Goal: Transaction & Acquisition: Download file/media

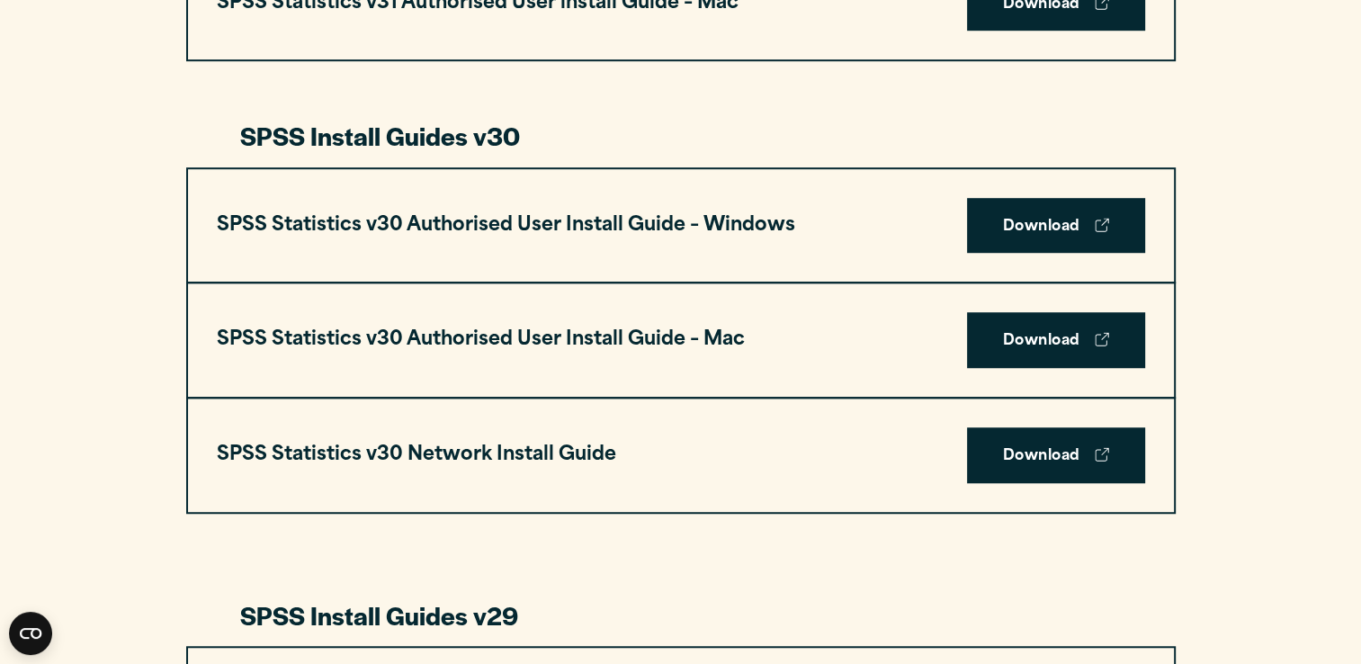
scroll to position [1196, 0]
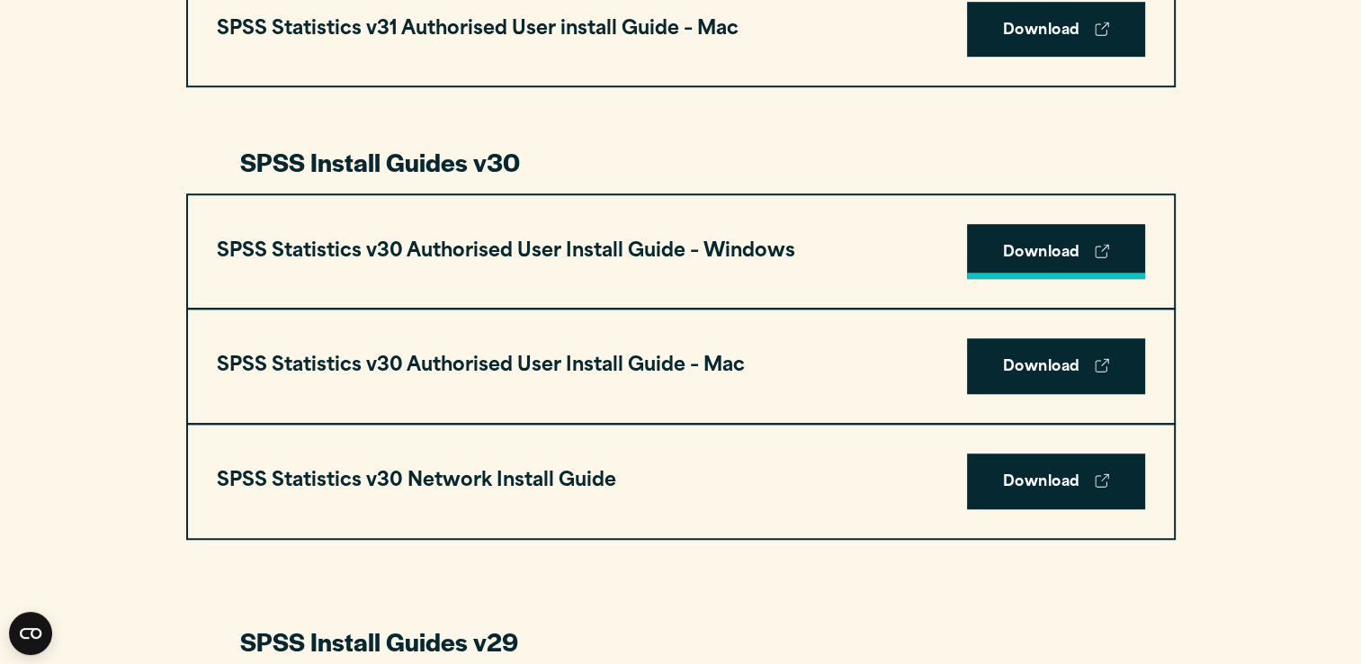
click at [1059, 239] on link "Download" at bounding box center [1056, 252] width 178 height 56
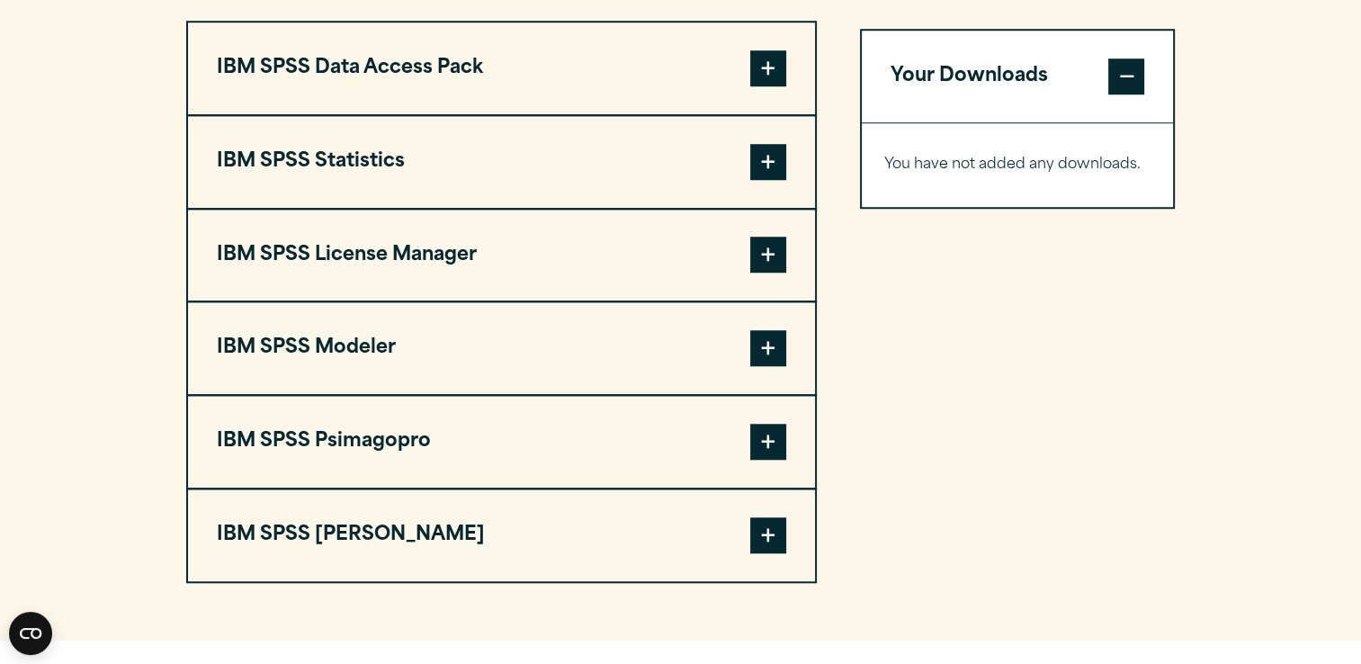
scroll to position [1444, 0]
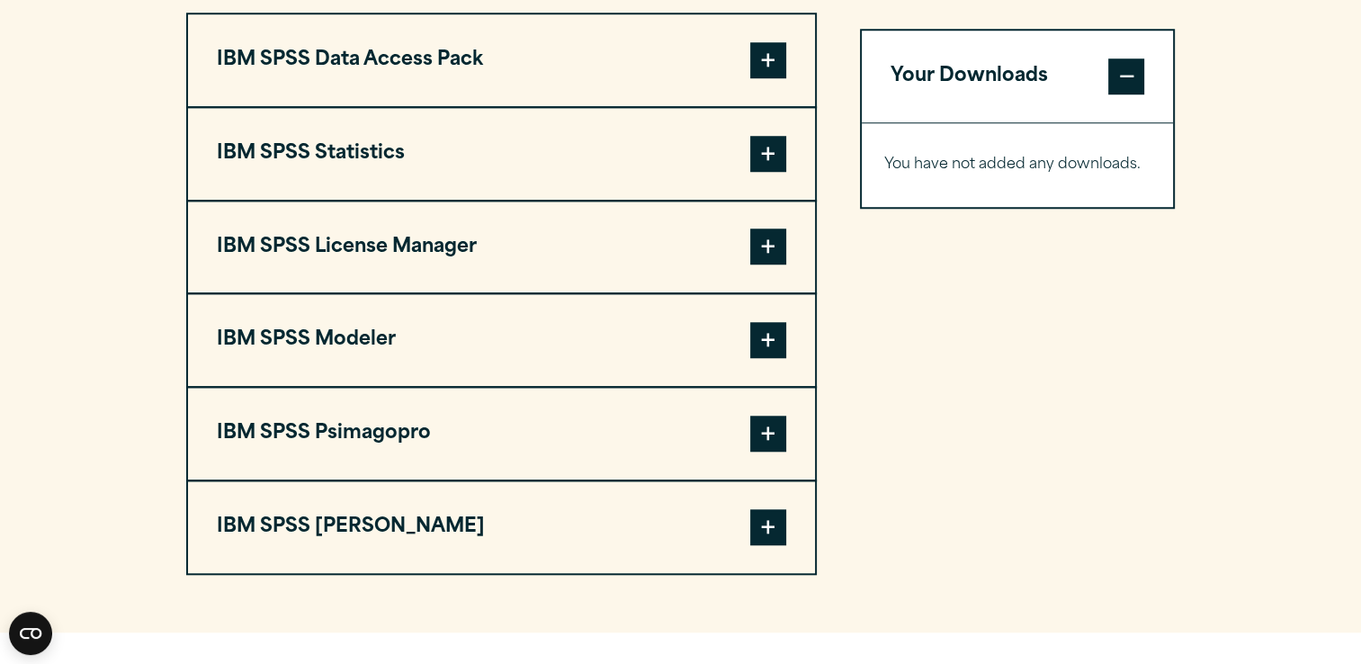
click at [788, 149] on button "IBM SPSS Statistics" at bounding box center [501, 154] width 627 height 92
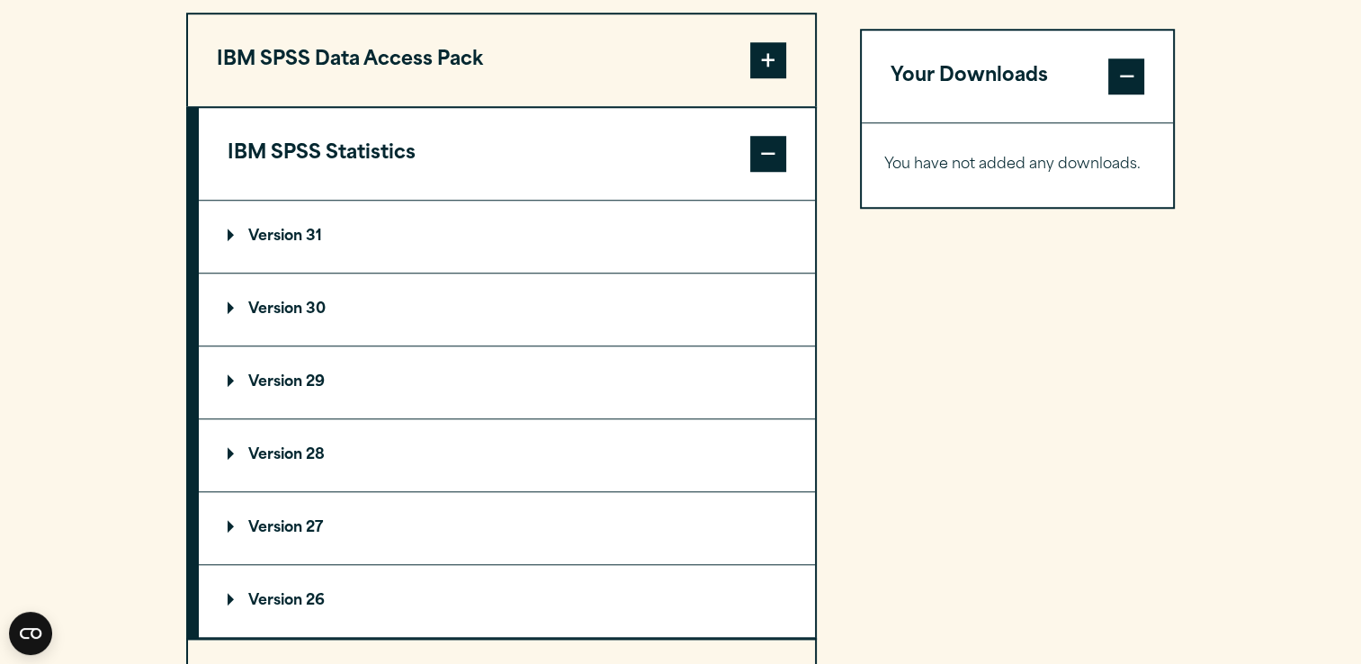
click at [284, 304] on p "Version 30" at bounding box center [277, 309] width 98 height 14
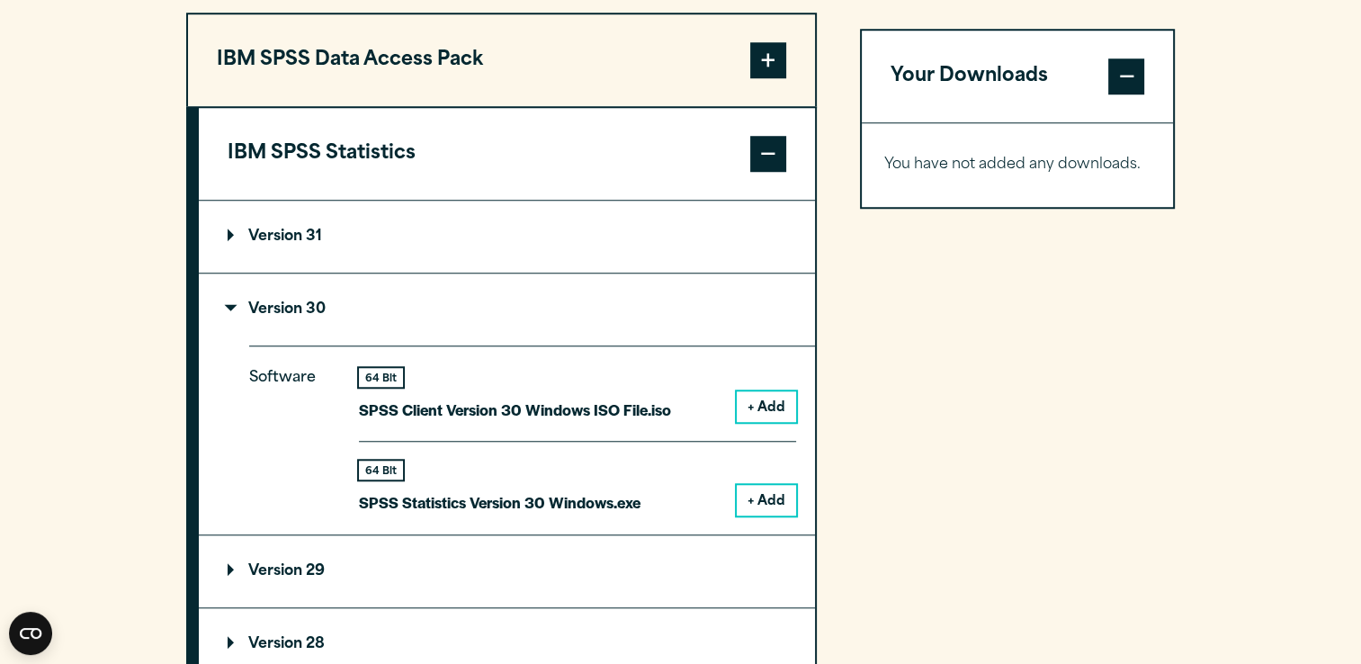
click at [768, 498] on button "+ Add" at bounding box center [765, 500] width 59 height 31
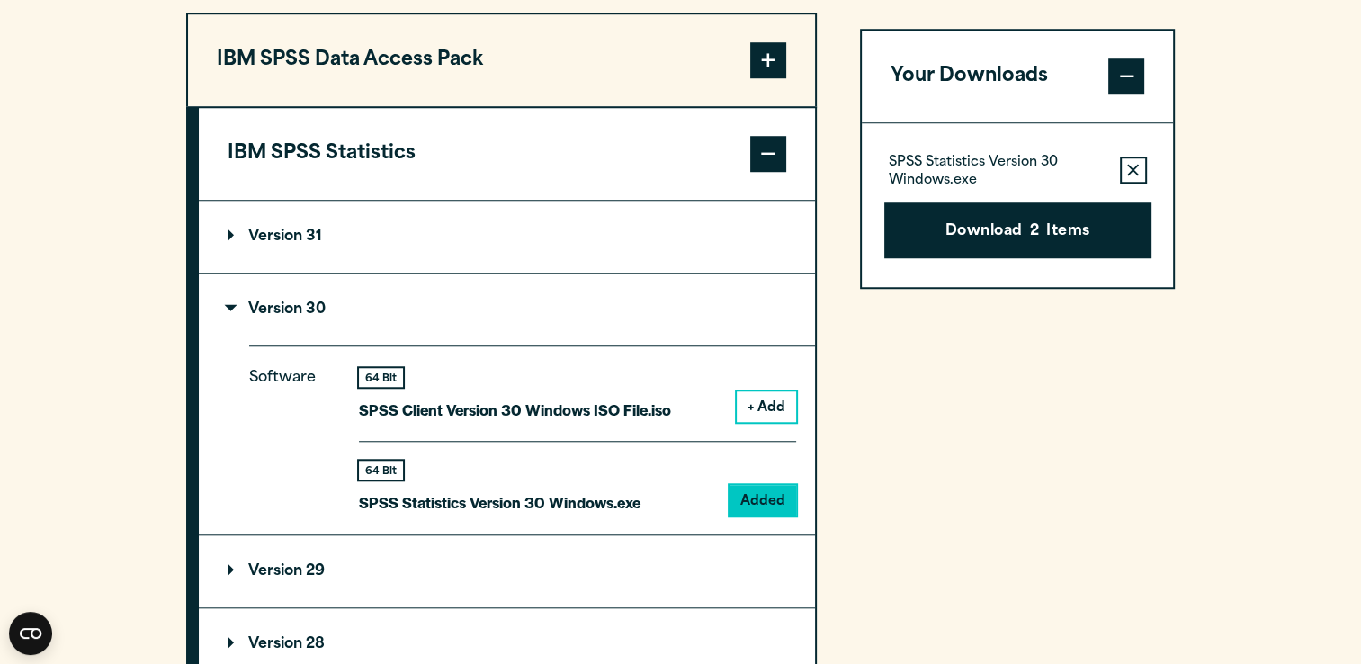
click at [993, 167] on p "SPSS Statistics Version 30 Windows.exe" at bounding box center [996, 172] width 217 height 36
click at [1141, 174] on button "Remove this item from your software download list" at bounding box center [1133, 169] width 27 height 27
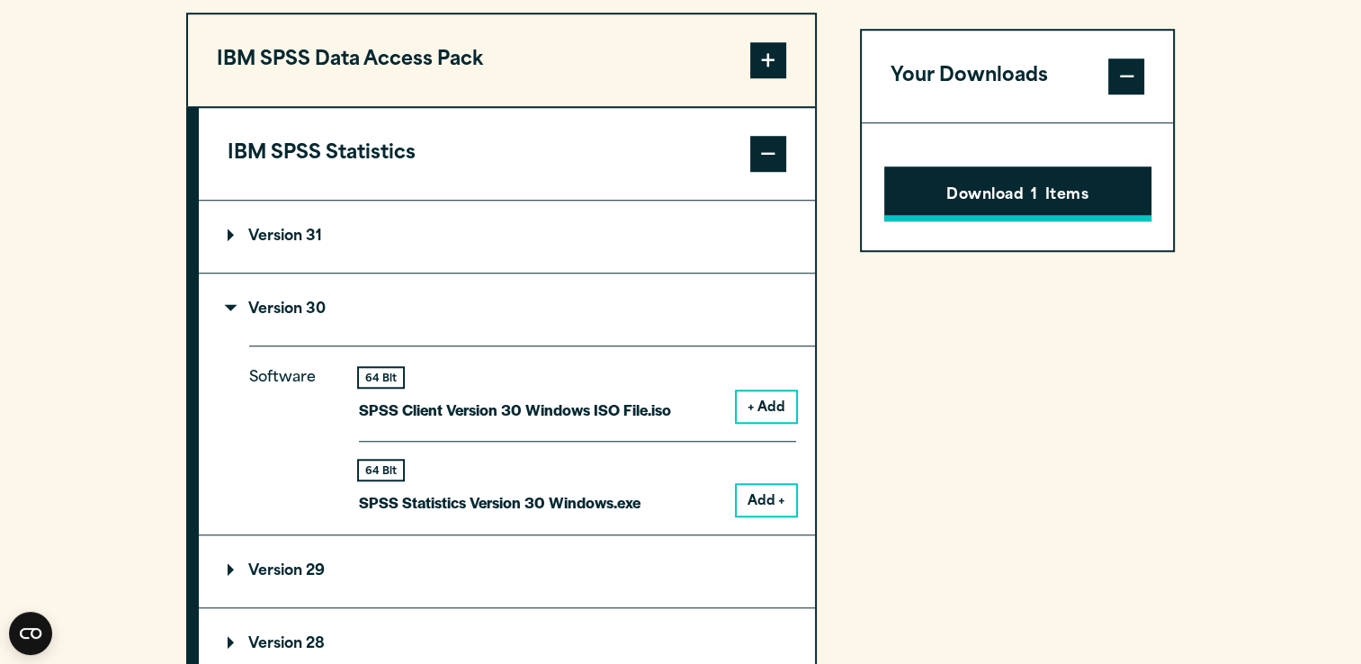
click at [1051, 195] on button "Download 1 Items" at bounding box center [1017, 194] width 267 height 56
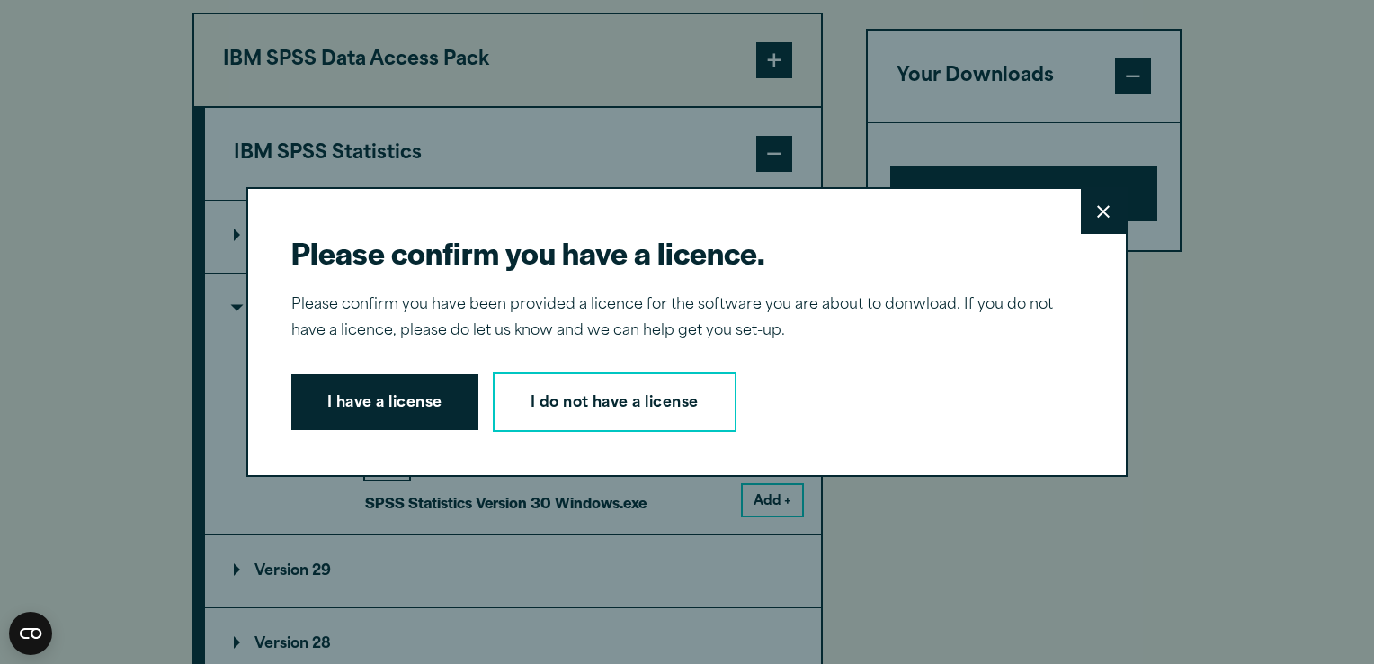
click at [1101, 213] on icon at bounding box center [1103, 211] width 13 height 13
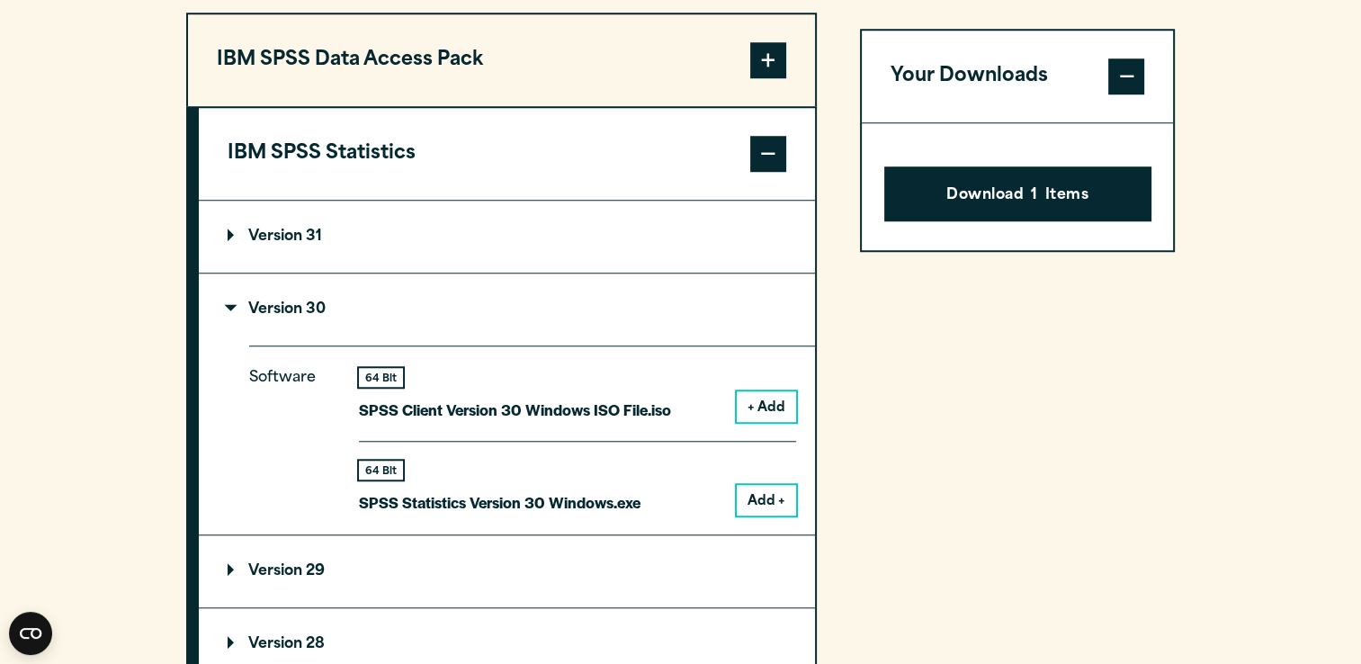
click at [1129, 86] on span at bounding box center [1126, 76] width 36 height 36
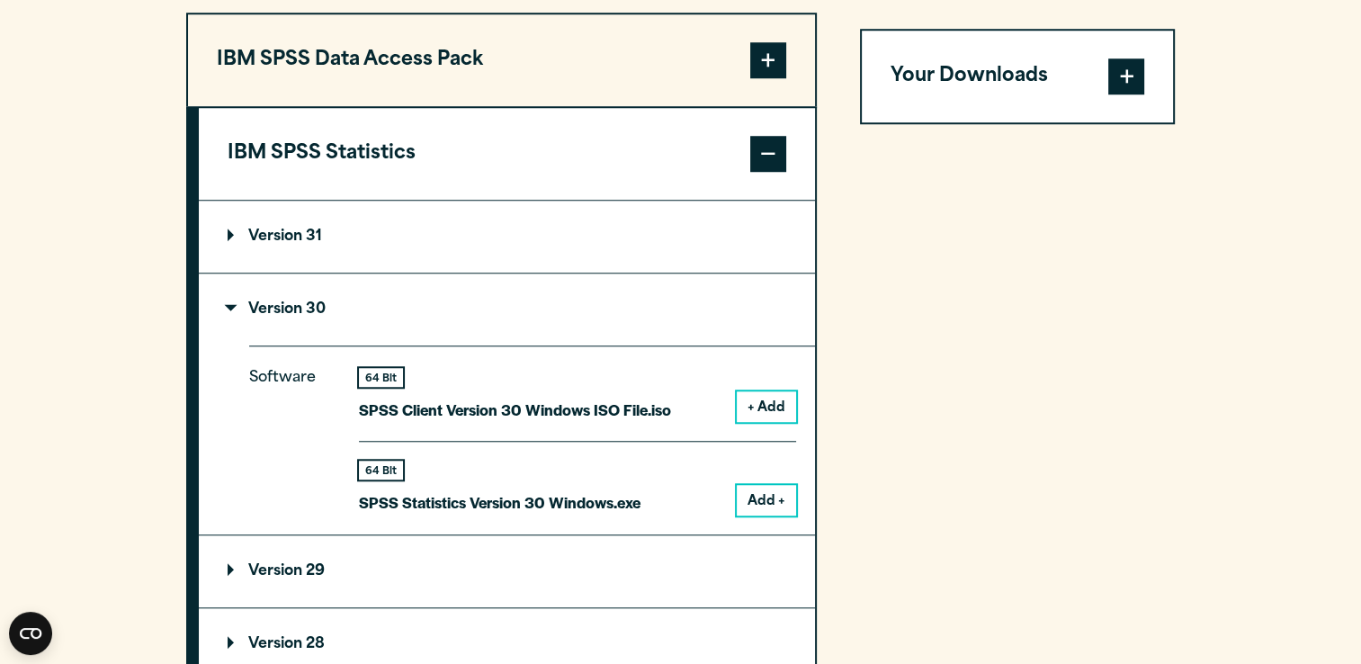
drag, startPoint x: 1129, startPoint y: 86, endPoint x: 505, endPoint y: 520, distance: 759.8
click at [505, 520] on div "IBM SPSS Data Access Pack Version 8 Plugin 32 & 64 Bit Data Access Pack 8.0.zip…" at bounding box center [680, 607] width 989 height 1189
click at [753, 491] on button "Add +" at bounding box center [765, 500] width 59 height 31
click at [1133, 80] on span at bounding box center [1126, 76] width 36 height 36
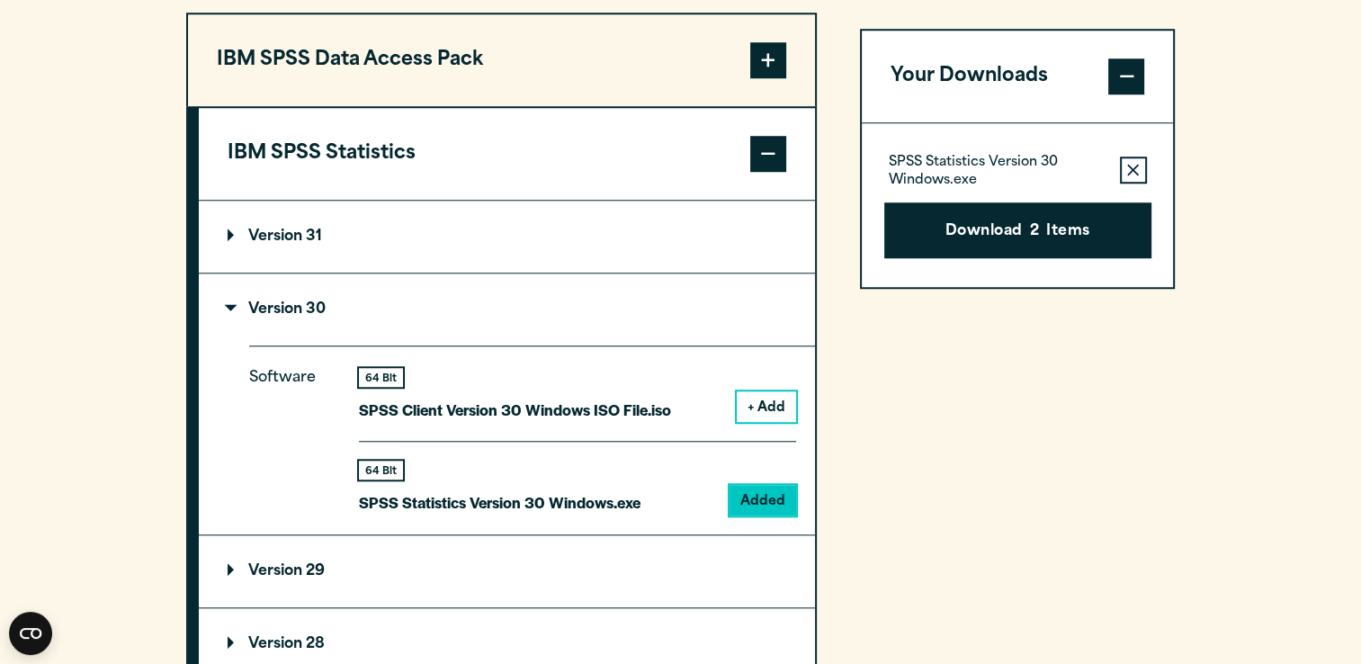
click at [1133, 164] on icon "button" at bounding box center [1133, 170] width 12 height 13
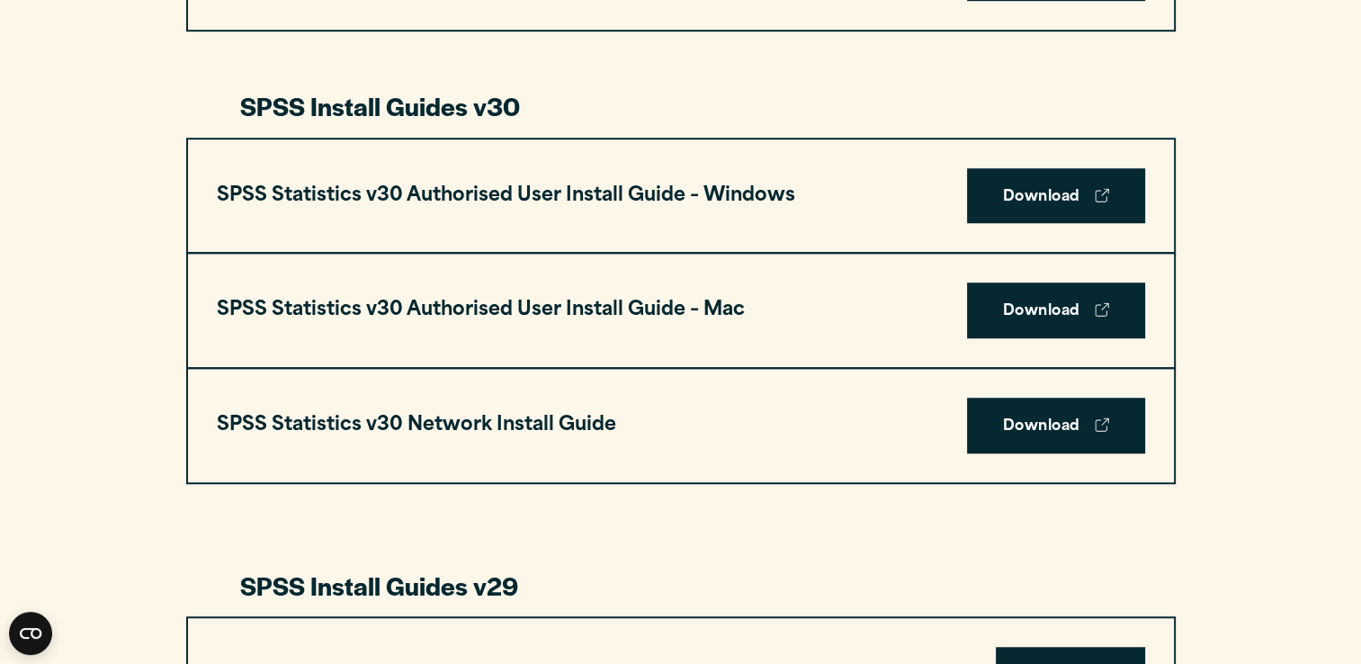
scroll to position [1258, 0]
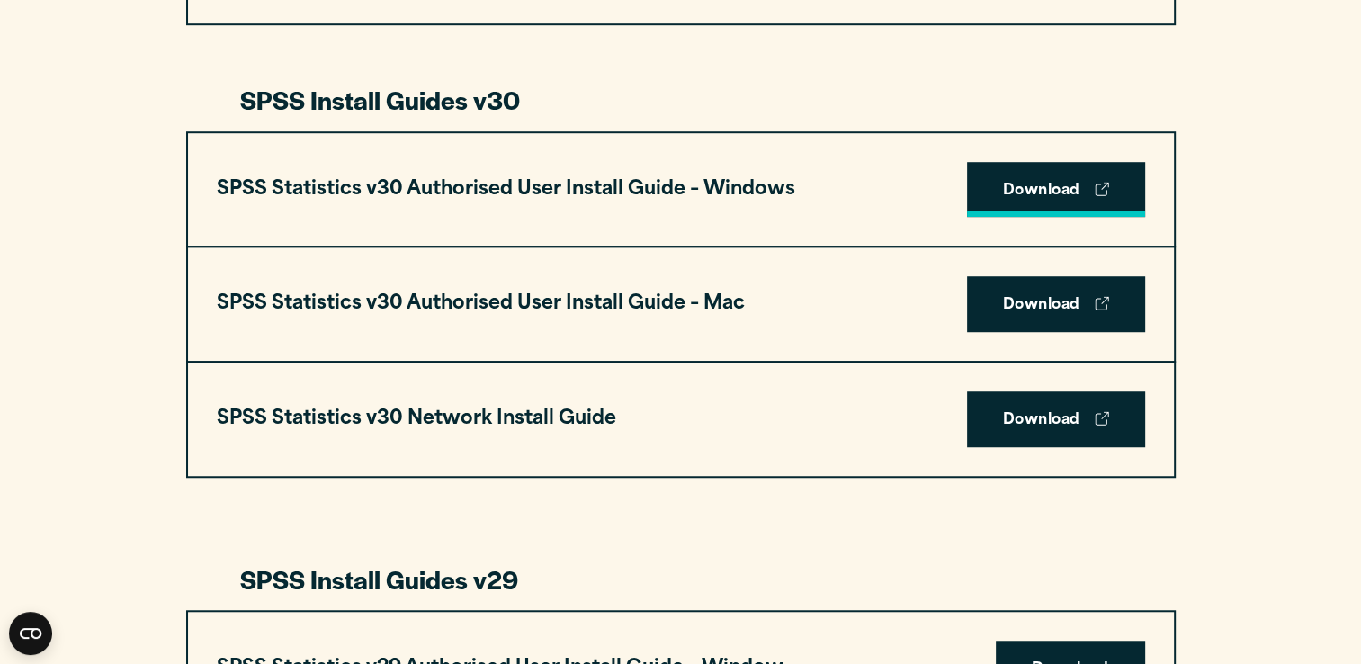
click at [1111, 179] on link "Download" at bounding box center [1056, 190] width 178 height 56
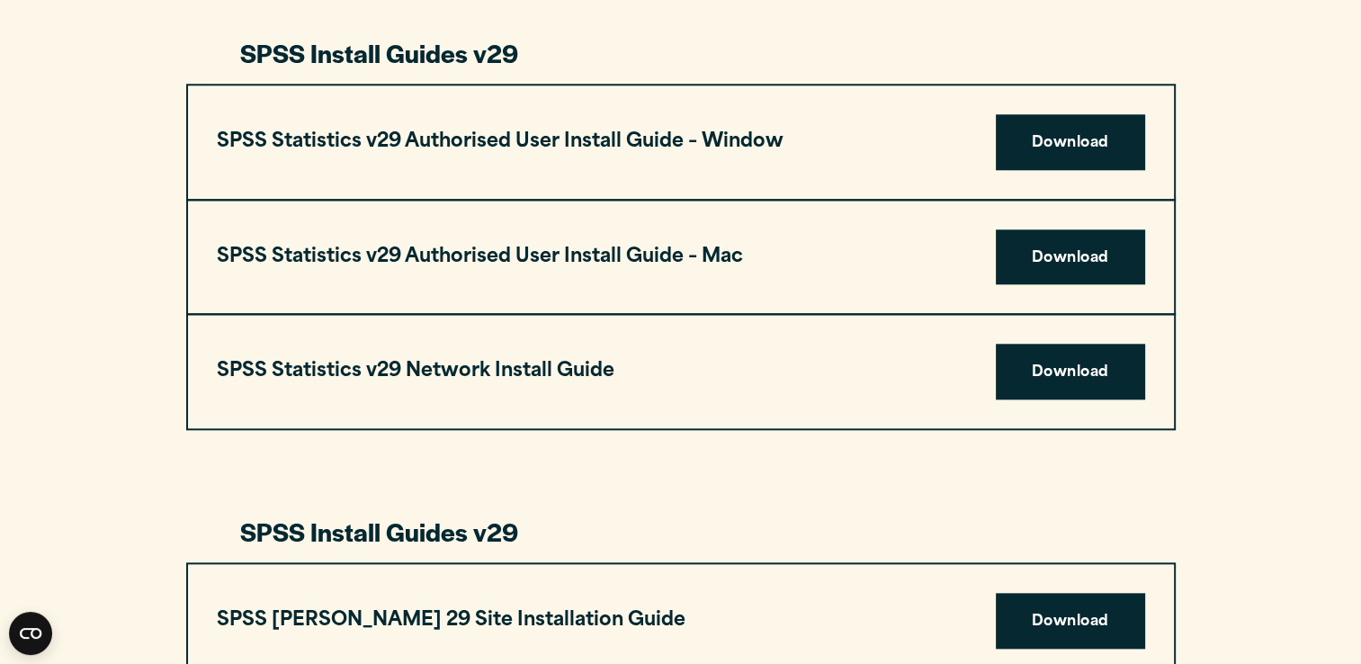
scroll to position [1771, 0]
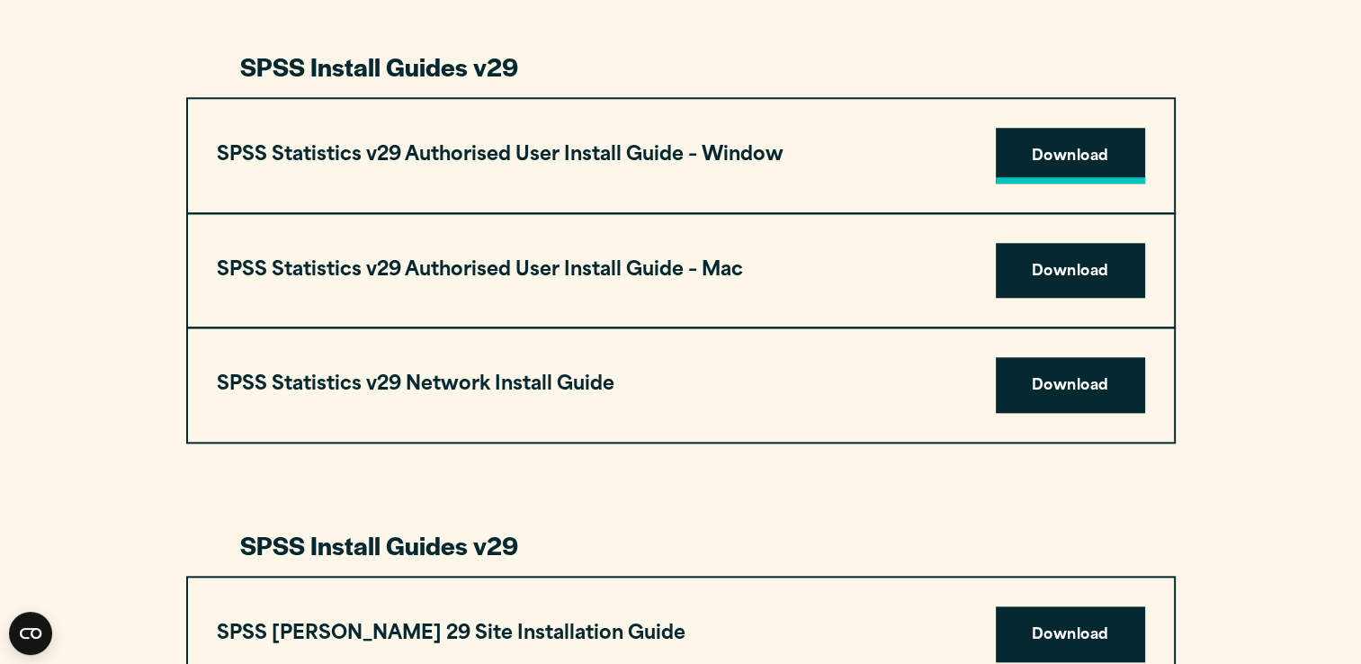
click at [1067, 171] on link "Download" at bounding box center [1069, 156] width 149 height 56
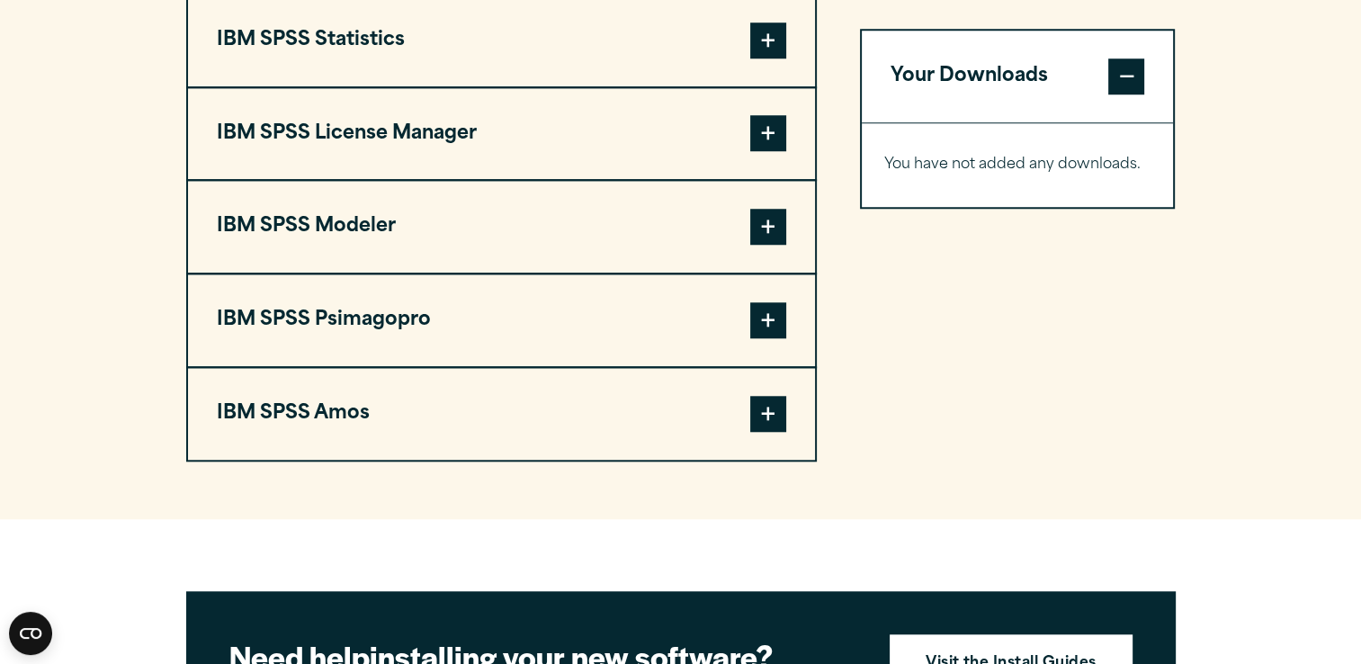
scroll to position [1404, 0]
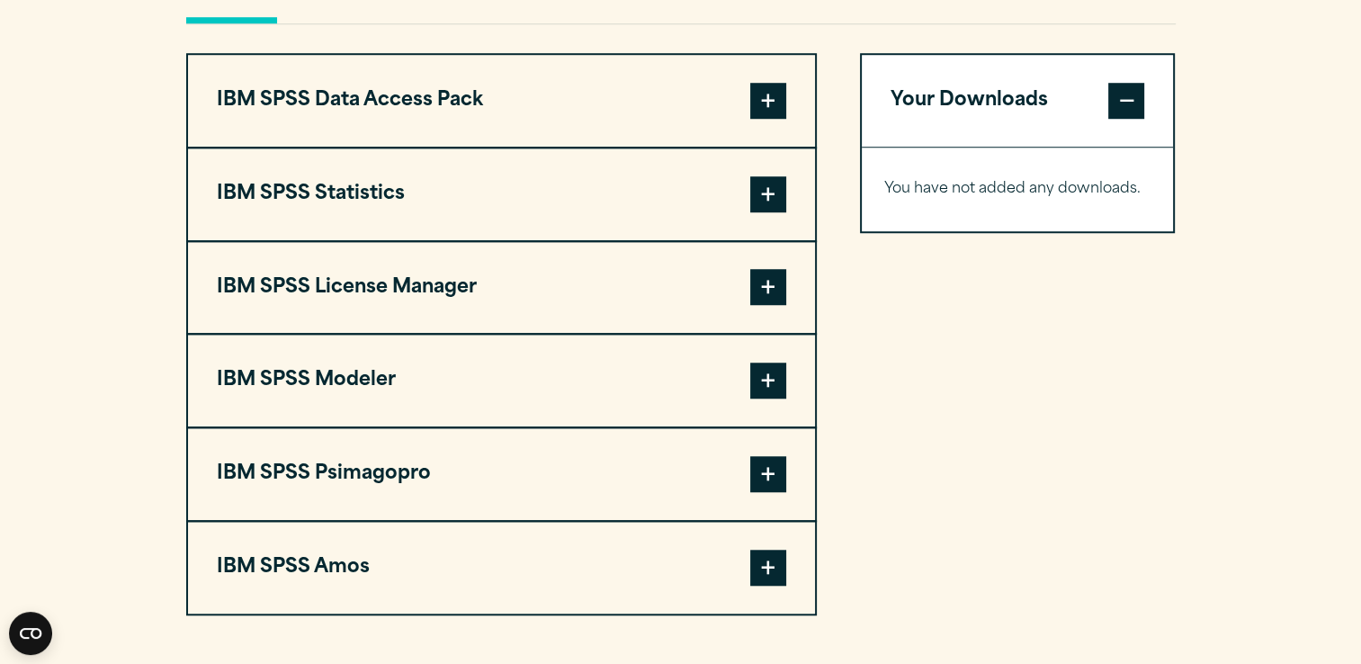
click at [781, 185] on span at bounding box center [768, 194] width 36 height 36
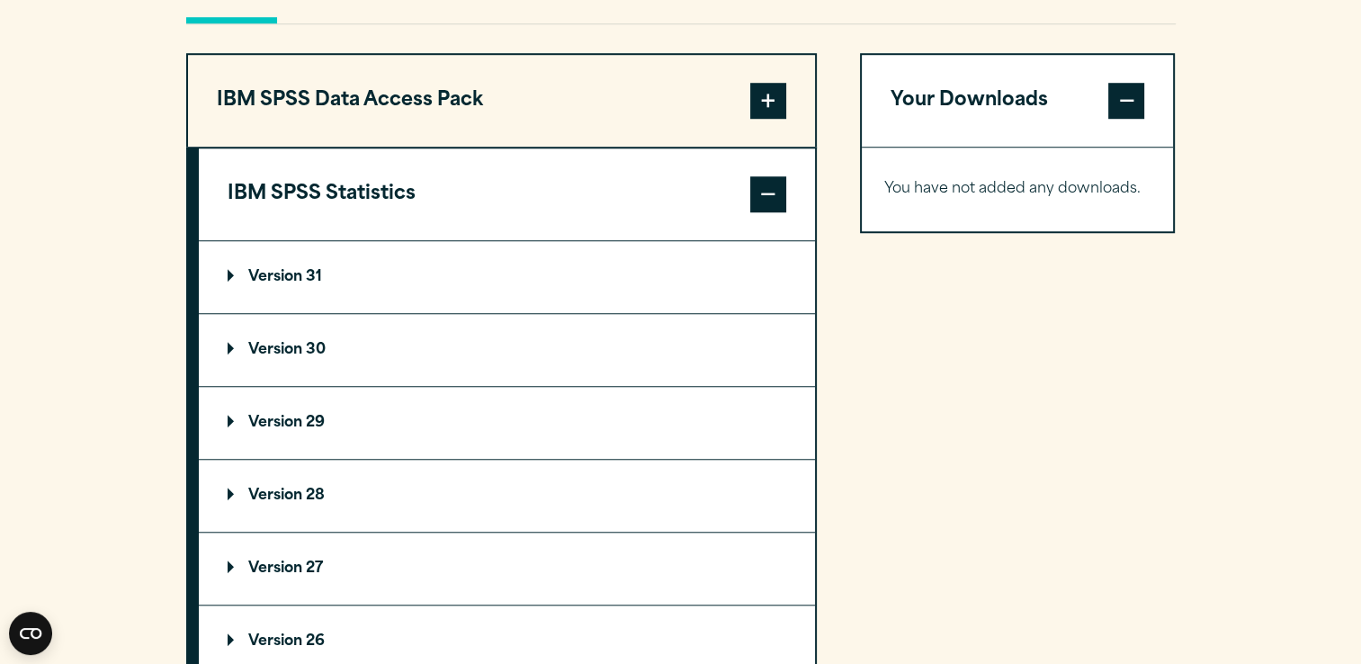
click at [301, 343] on p "Version 30" at bounding box center [277, 350] width 98 height 14
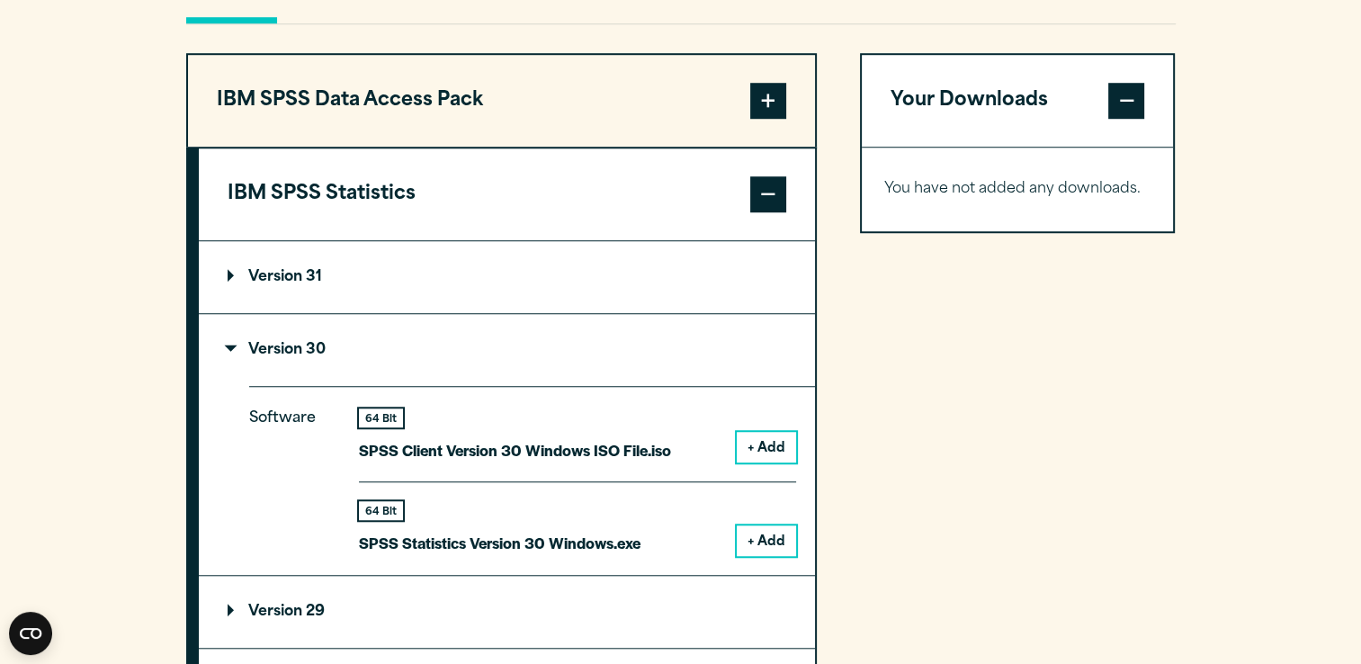
click at [761, 531] on button "+ Add" at bounding box center [765, 540] width 59 height 31
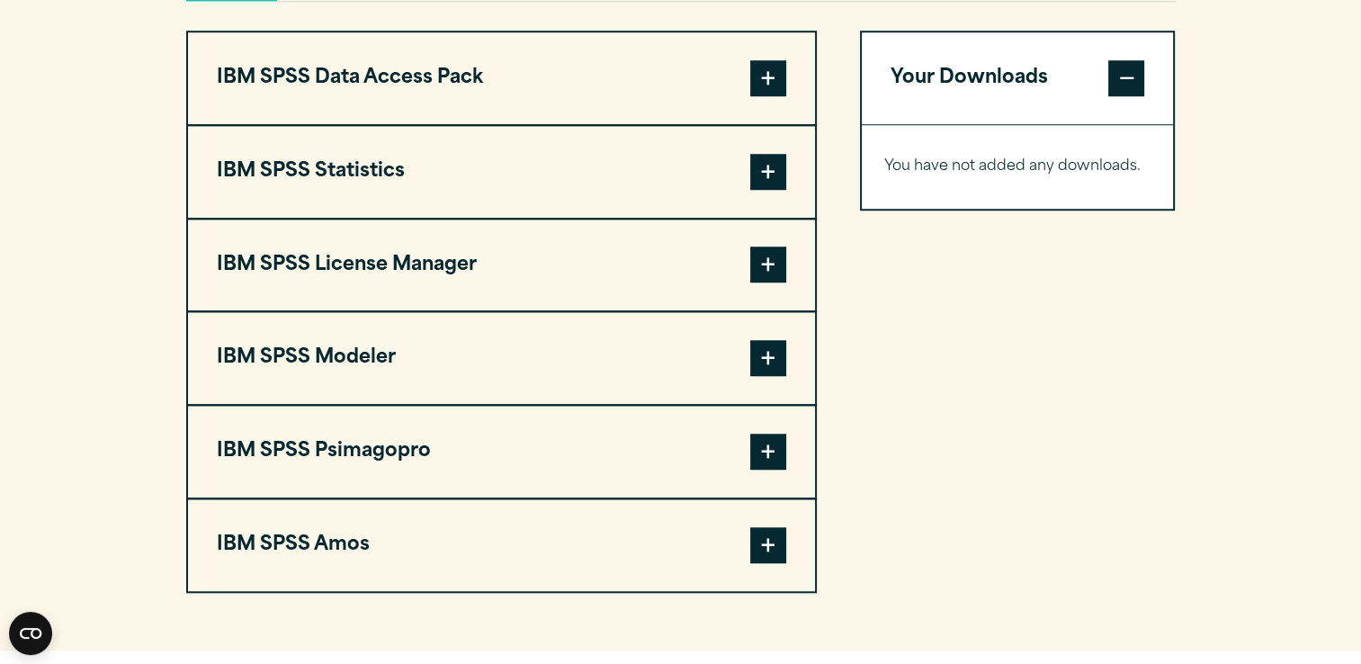
scroll to position [1410, 0]
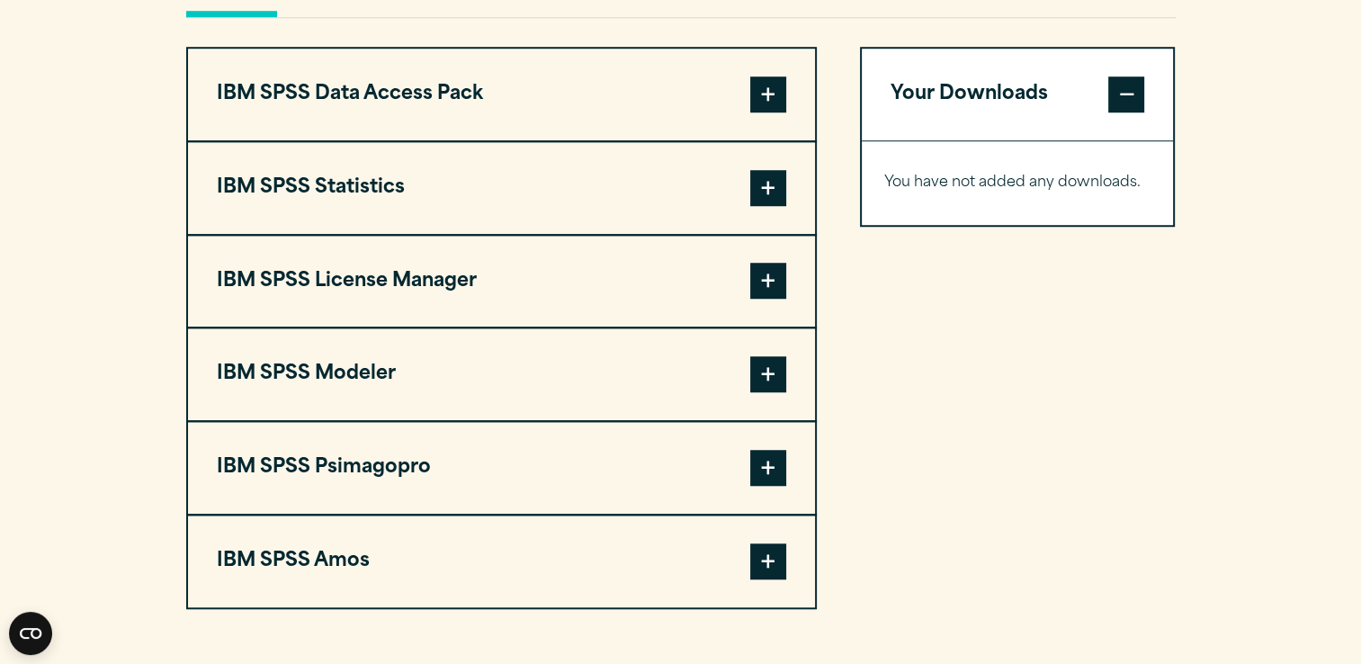
click at [761, 190] on span at bounding box center [768, 188] width 36 height 36
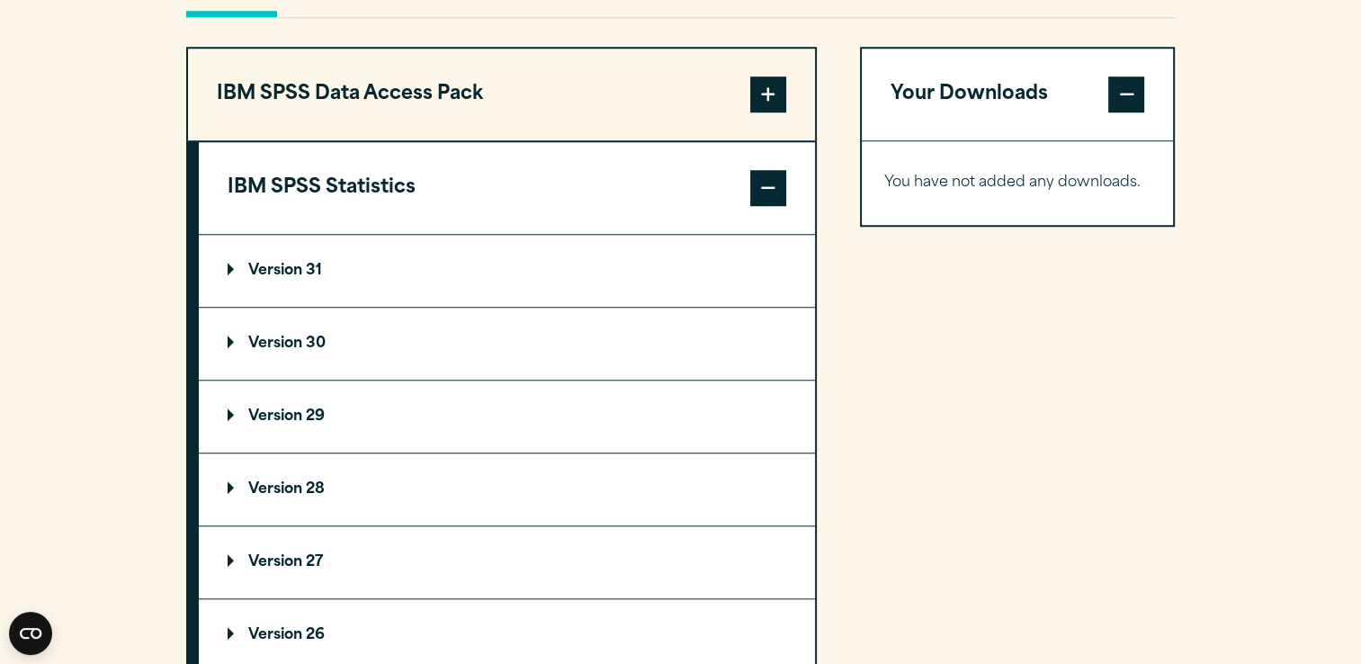
click at [295, 328] on summary "Version 30" at bounding box center [507, 344] width 616 height 72
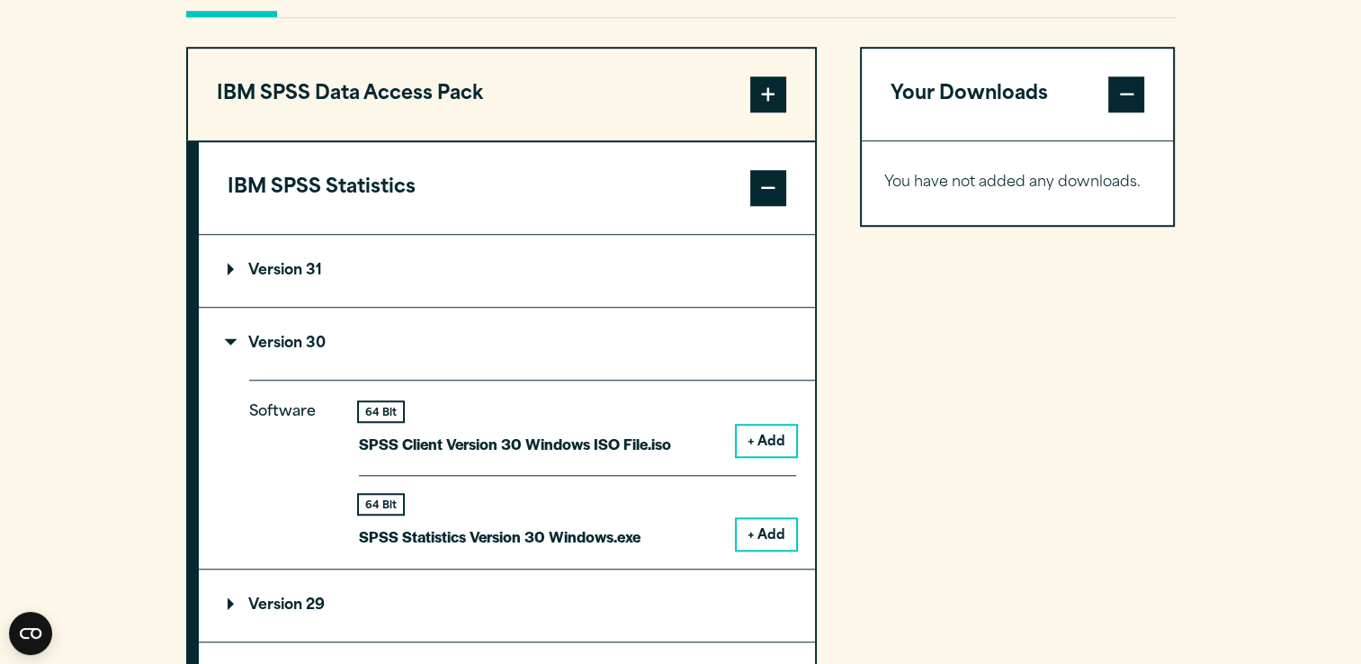
click at [758, 543] on button "+ Add" at bounding box center [765, 534] width 59 height 31
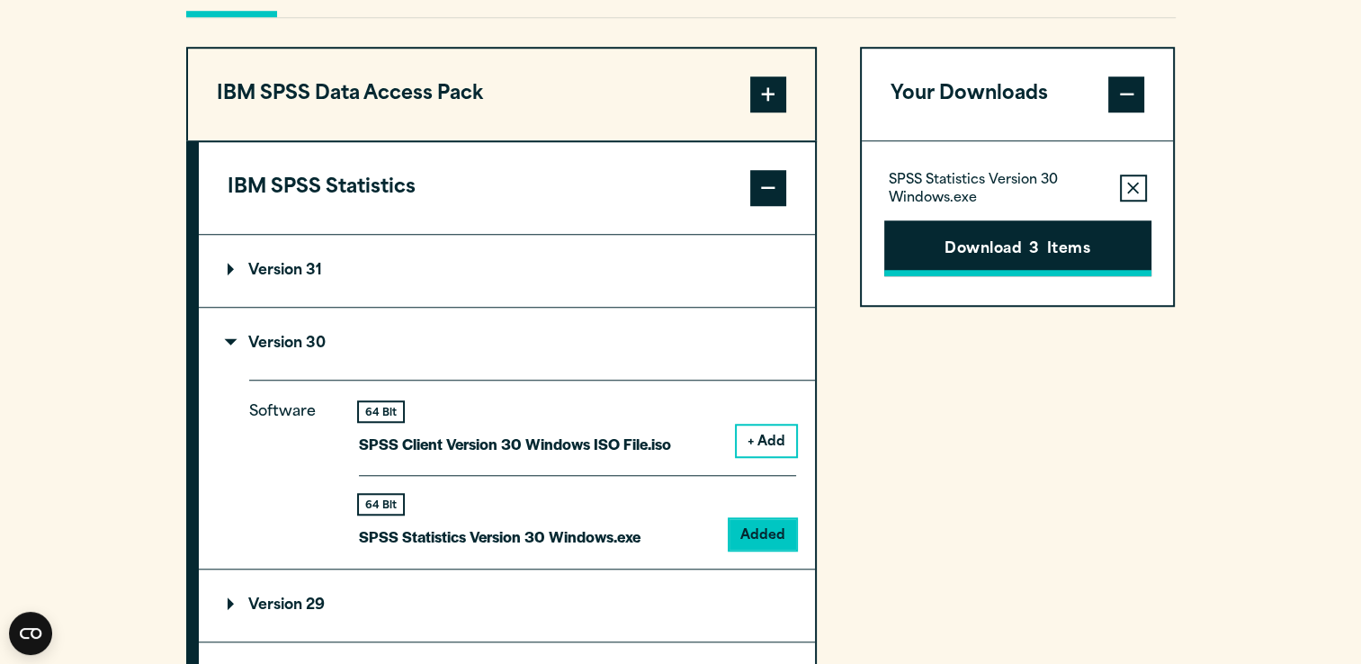
click at [1079, 249] on button "Download 3 Items" at bounding box center [1017, 248] width 267 height 56
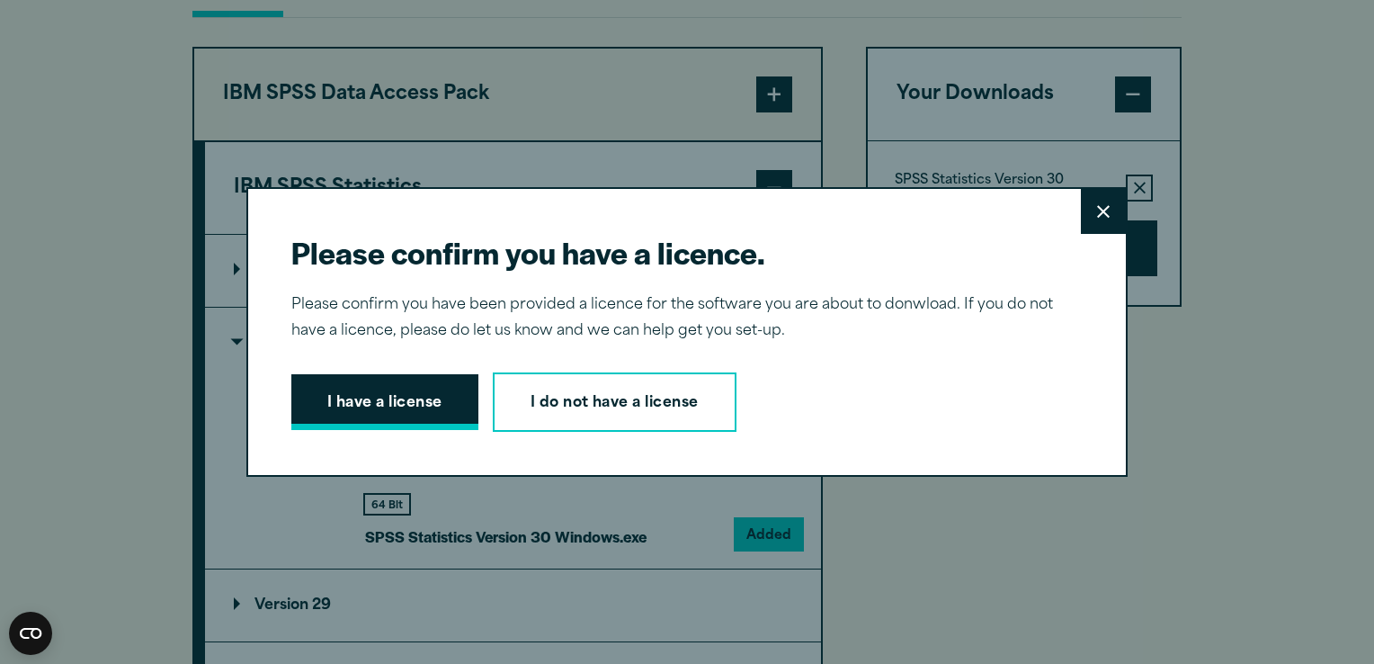
click at [342, 387] on button "I have a license" at bounding box center [384, 402] width 187 height 56
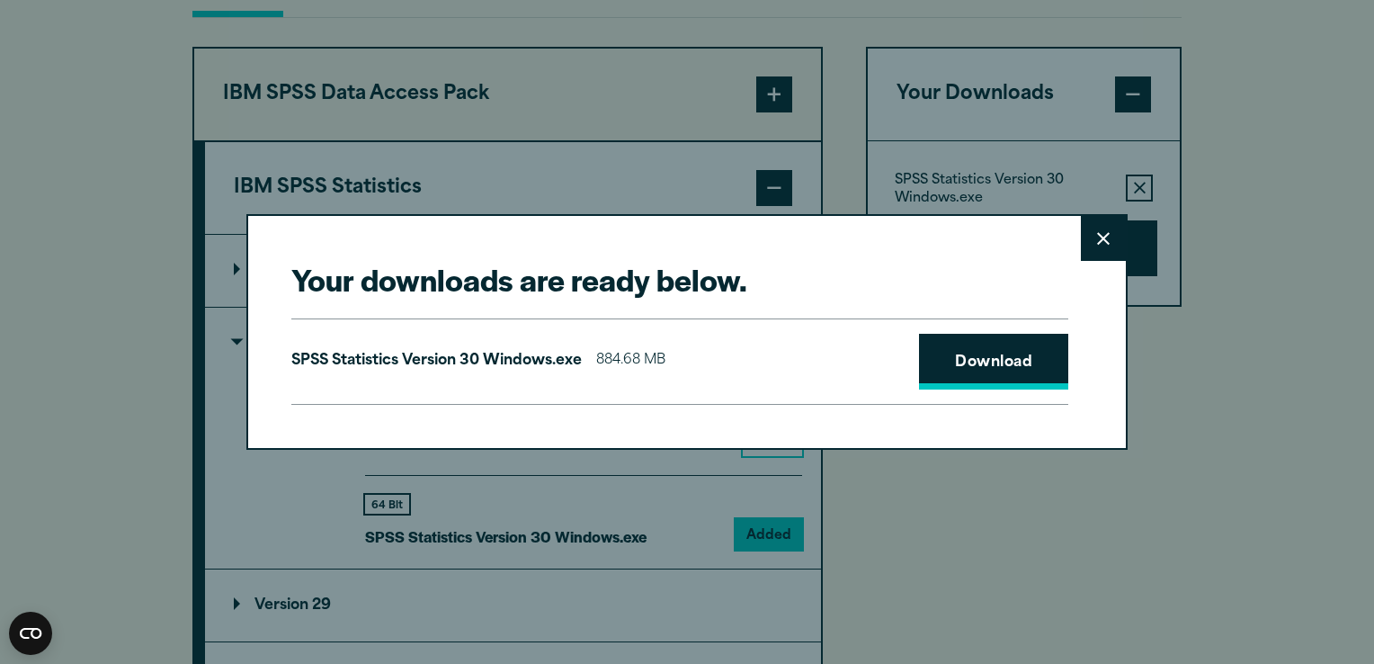
click at [972, 358] on link "Download" at bounding box center [993, 362] width 149 height 56
click at [1102, 236] on icon at bounding box center [1103, 238] width 13 height 13
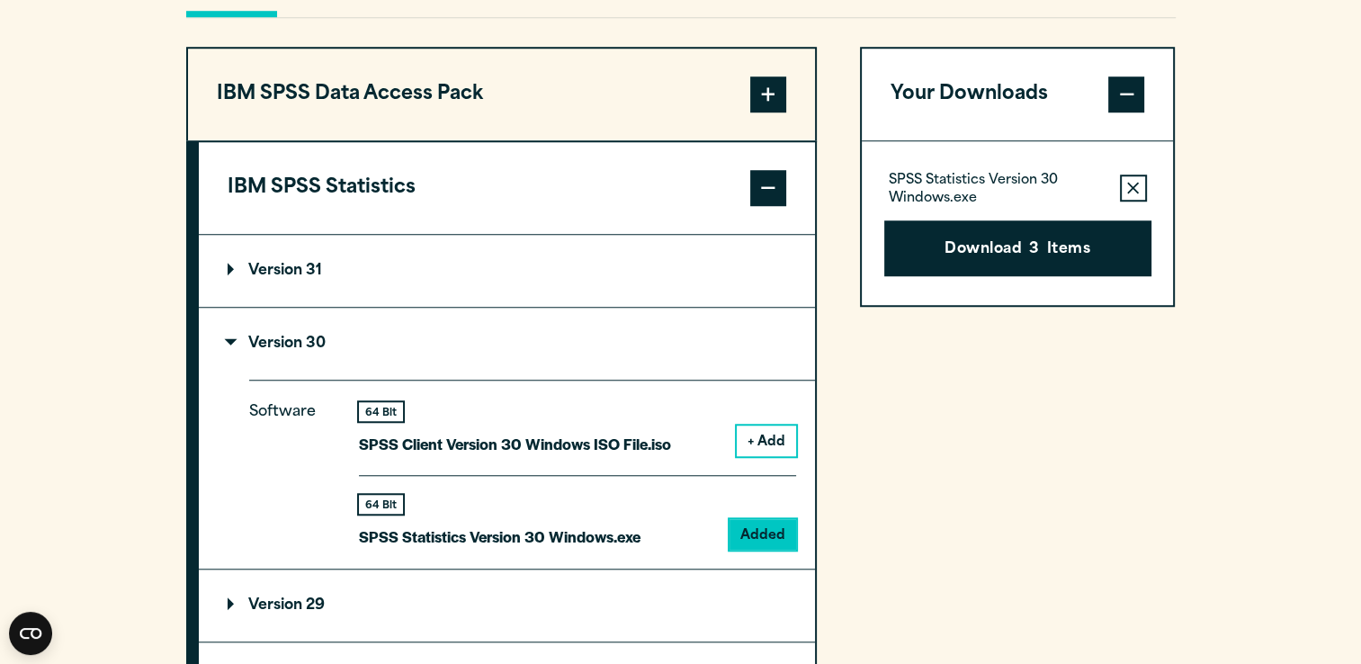
click at [1137, 187] on icon "button" at bounding box center [1133, 188] width 12 height 13
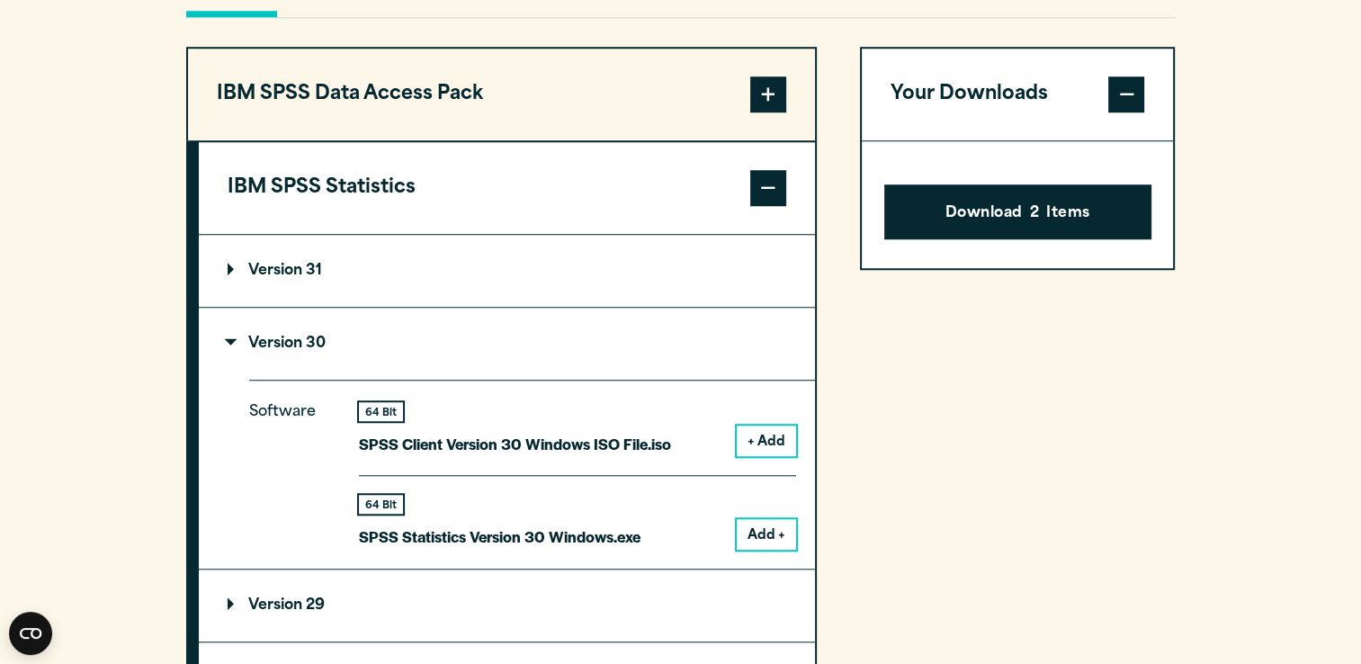
click at [1137, 92] on span at bounding box center [1126, 94] width 36 height 36
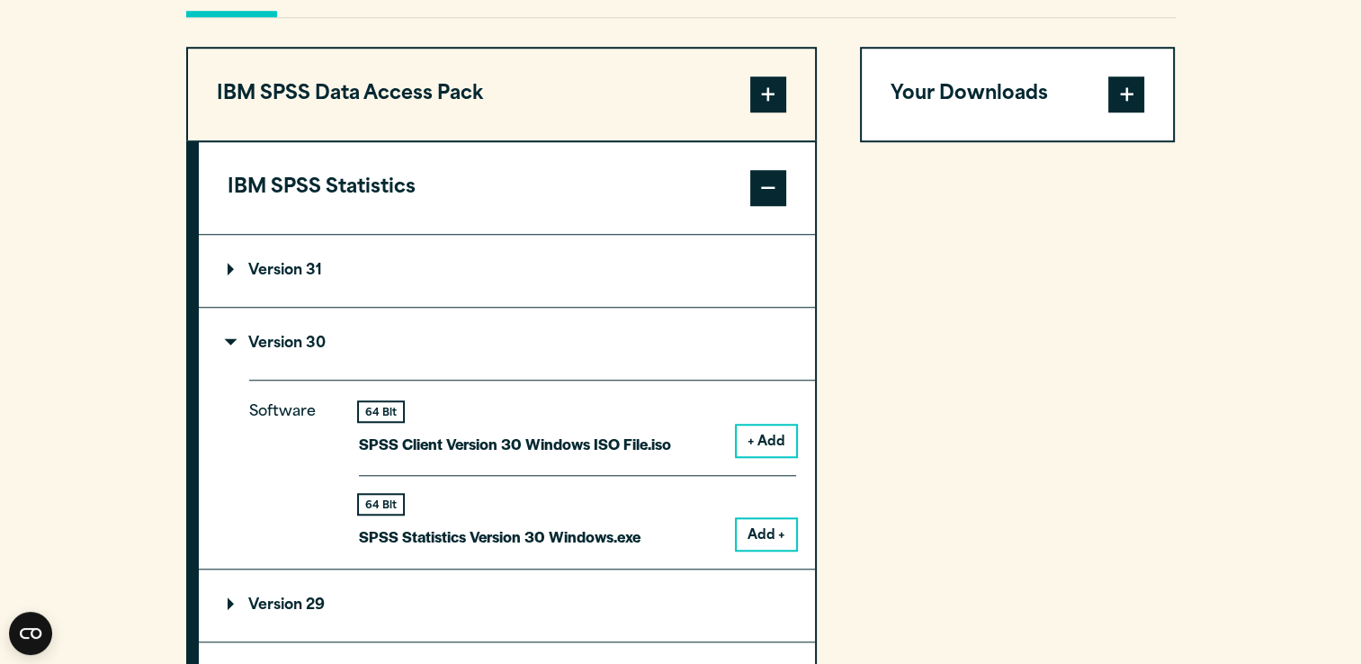
click at [1137, 92] on span at bounding box center [1126, 94] width 36 height 36
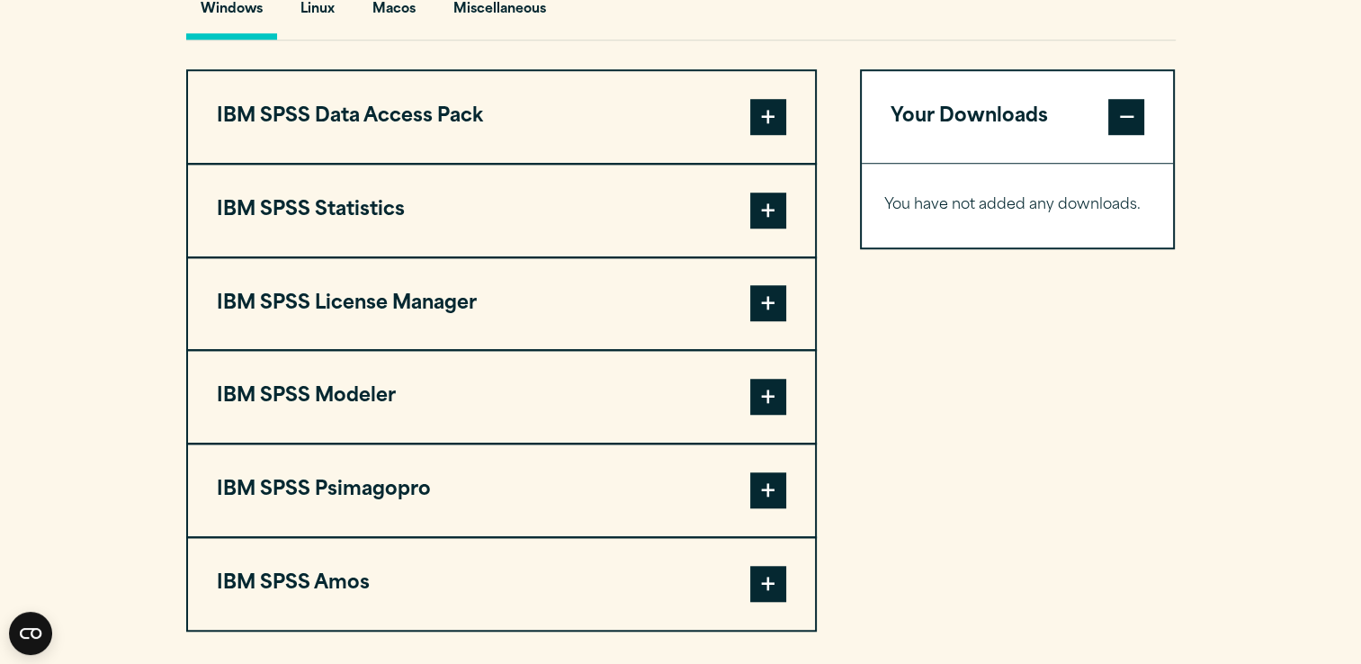
scroll to position [1392, 0]
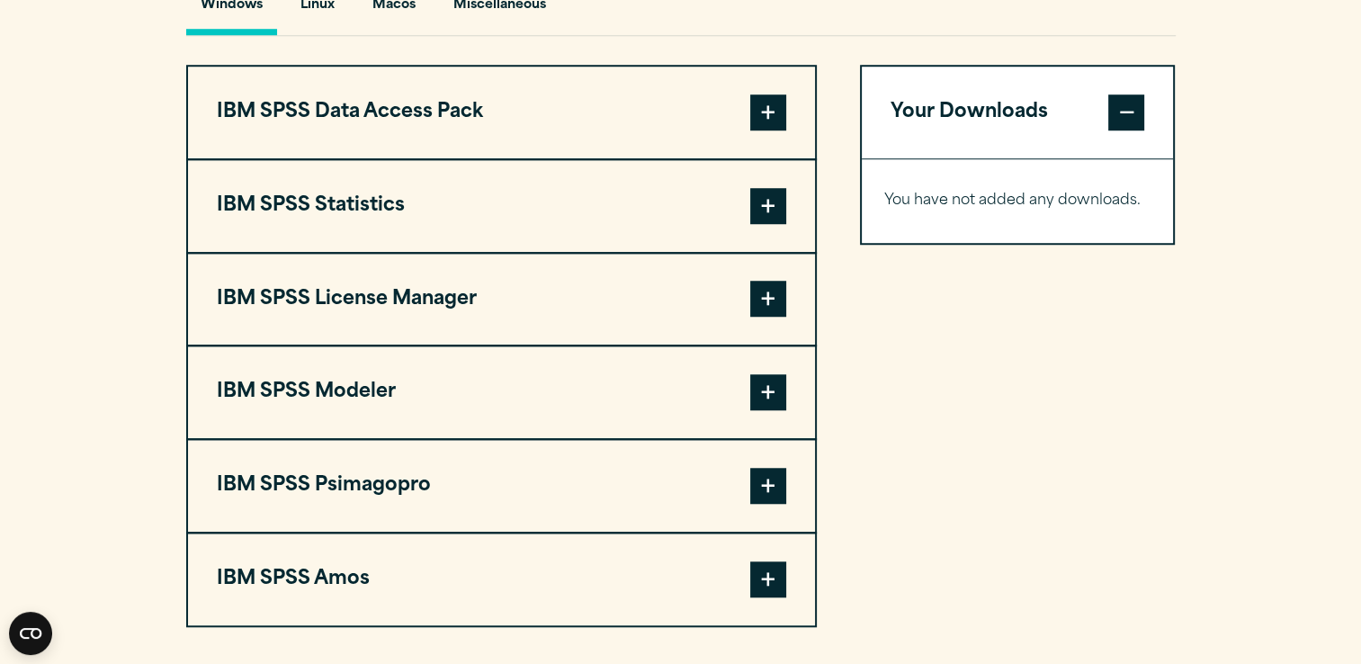
click at [757, 210] on span at bounding box center [768, 206] width 36 height 36
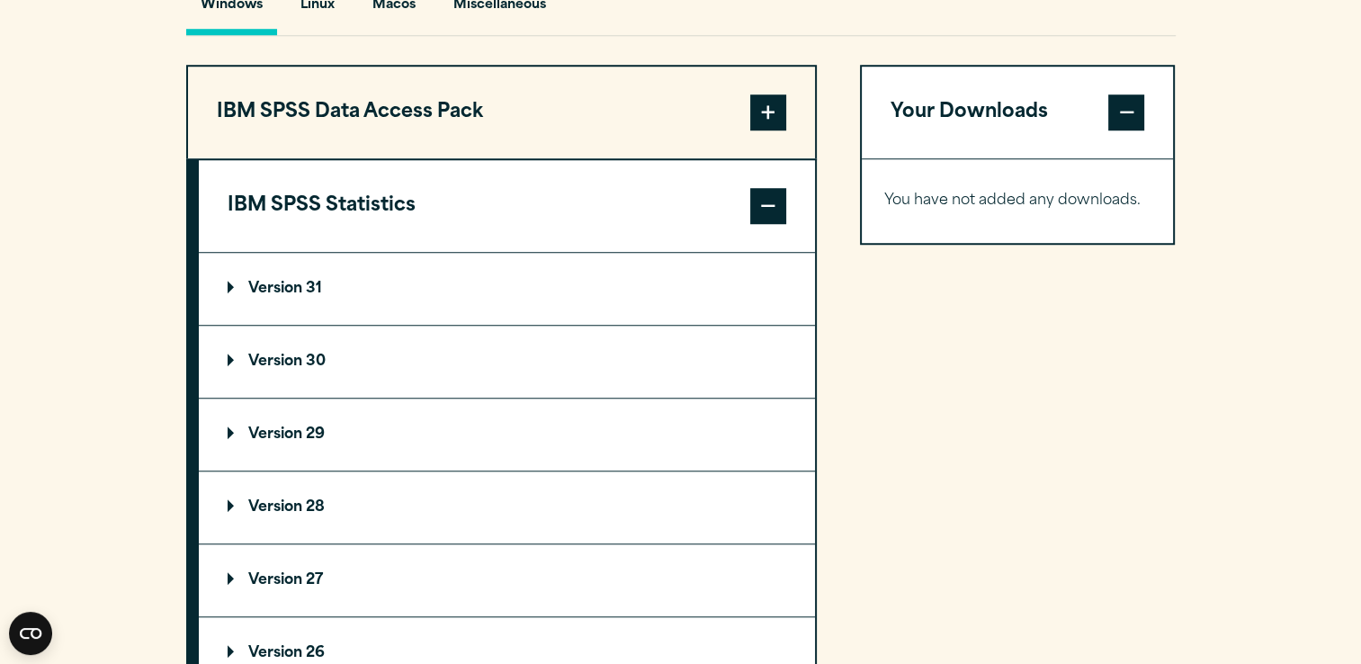
click at [312, 427] on p "Version 29" at bounding box center [276, 434] width 97 height 14
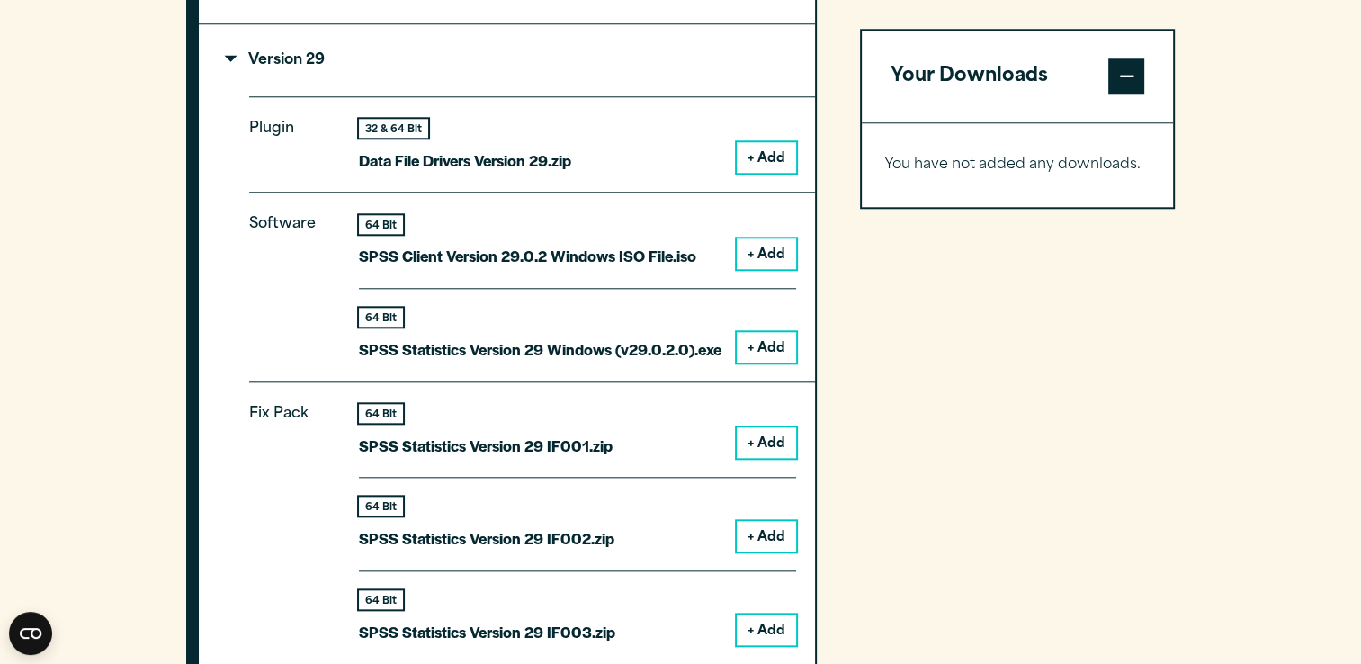
scroll to position [1759, 0]
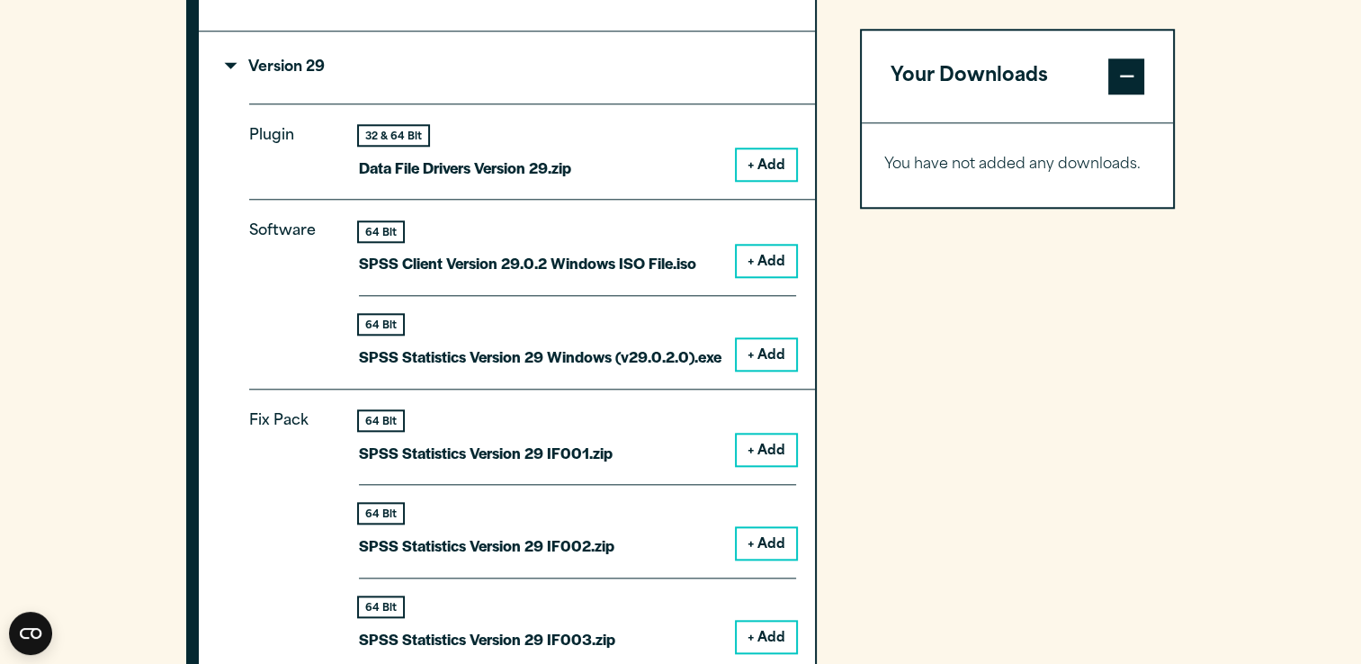
click at [784, 342] on button "+ Add" at bounding box center [765, 354] width 59 height 31
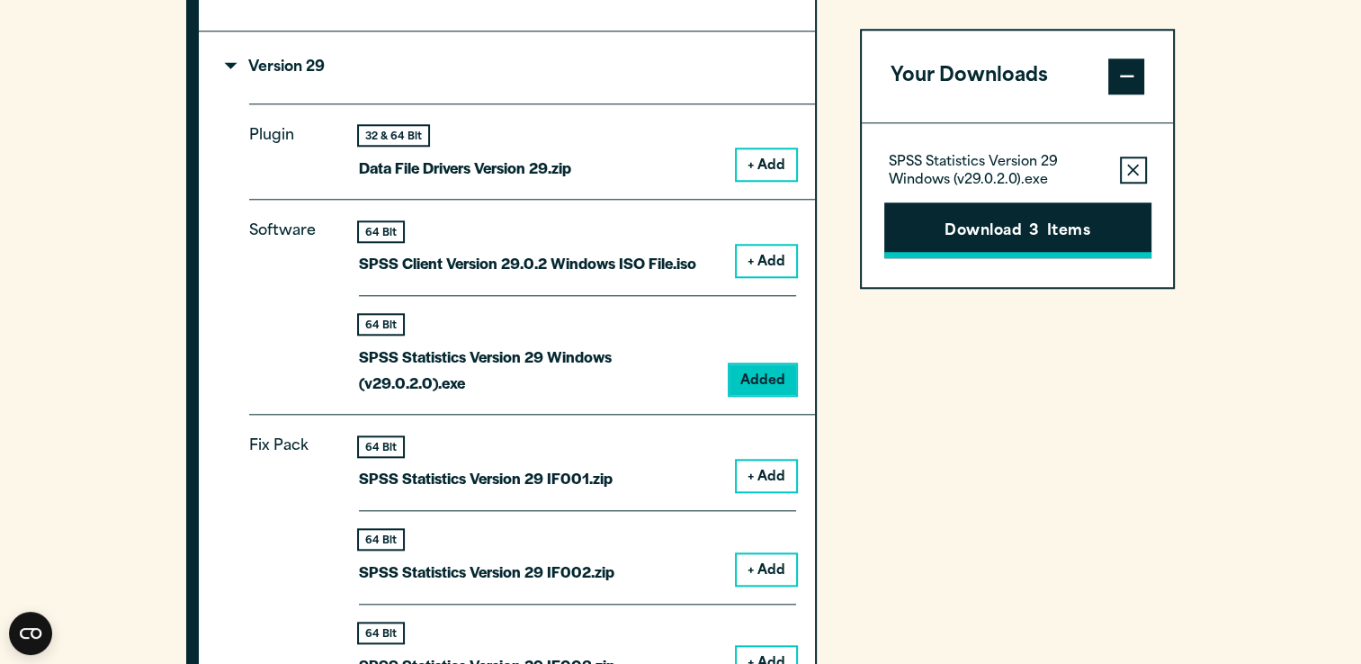
click at [1043, 236] on button "Download 3 Items" at bounding box center [1017, 230] width 267 height 56
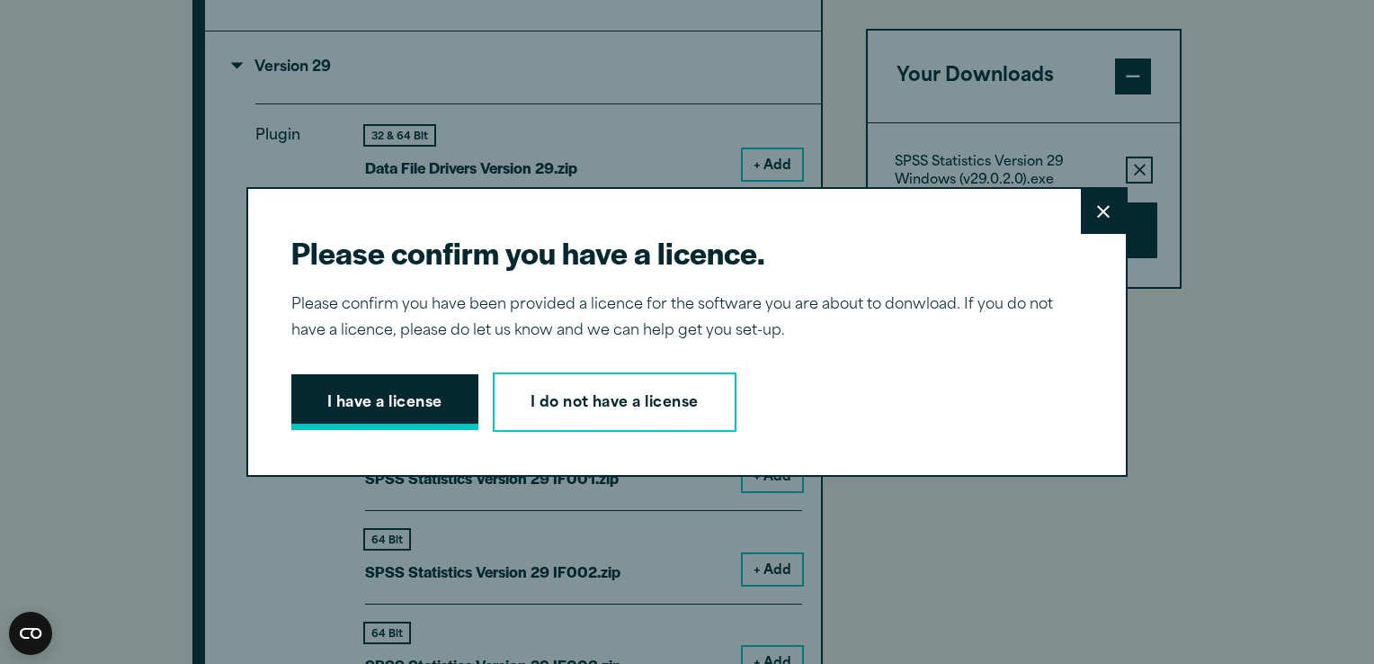
click at [364, 393] on button "I have a license" at bounding box center [384, 402] width 187 height 56
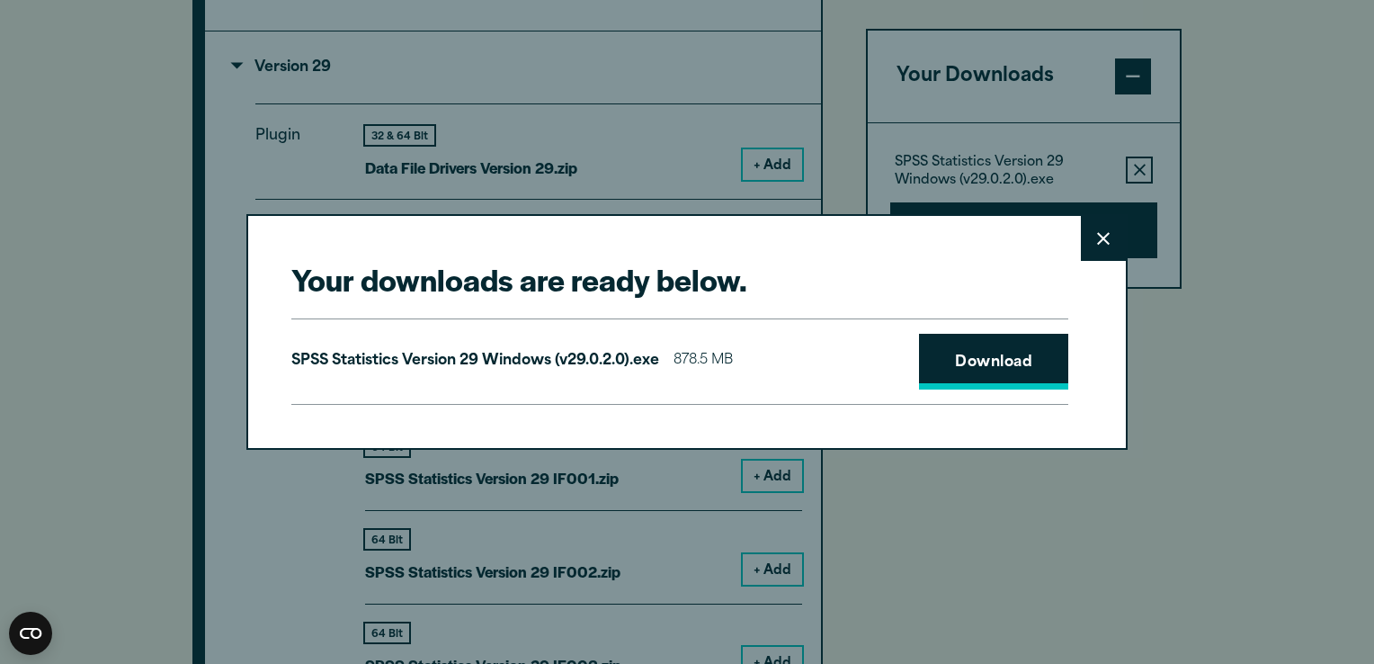
click at [934, 364] on link "Download" at bounding box center [993, 362] width 149 height 56
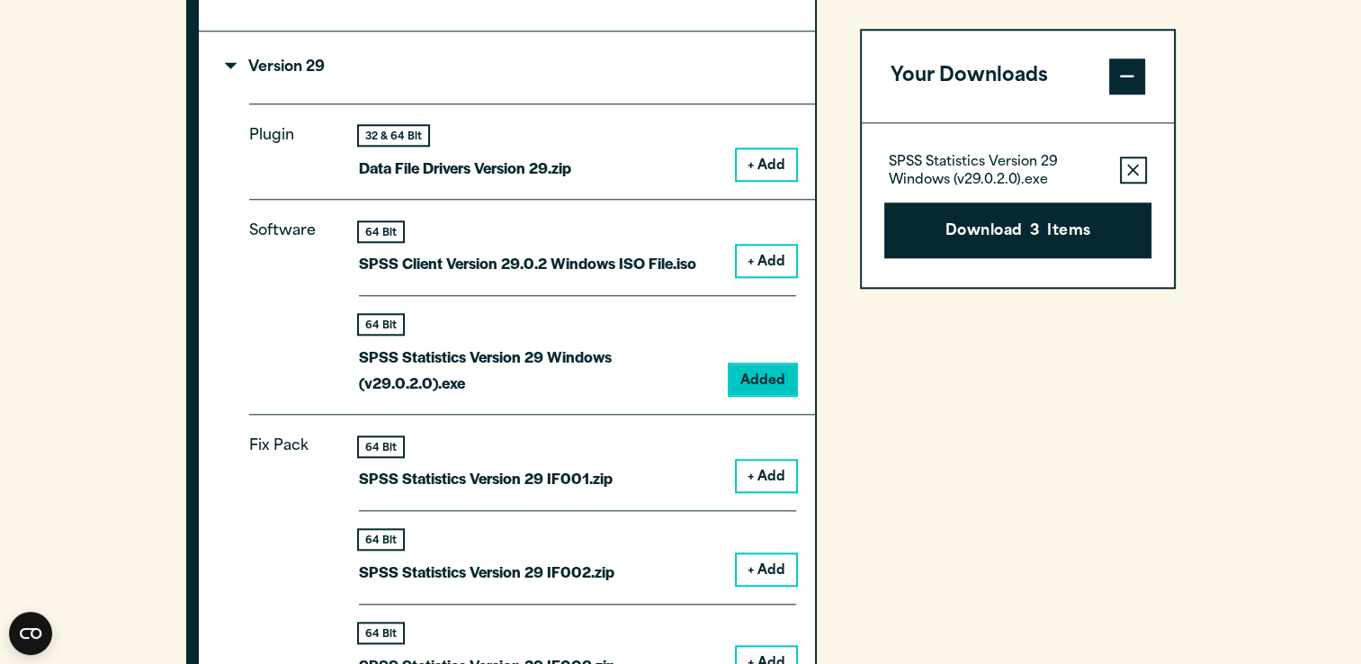
click at [1262, 248] on div "Your downloads are ready below. Close SPSS Statistics Version 29 Windows (v29.0…" at bounding box center [680, 332] width 1361 height 664
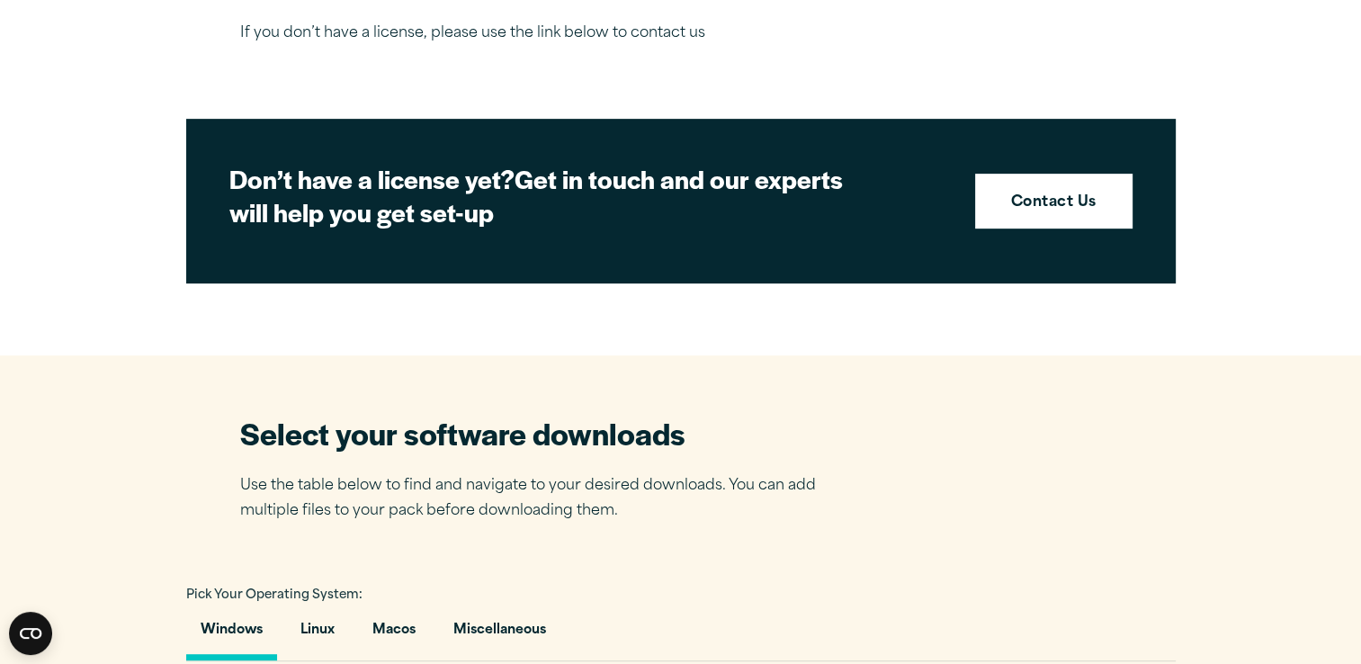
scroll to position [749, 0]
